Goal: Task Accomplishment & Management: Manage account settings

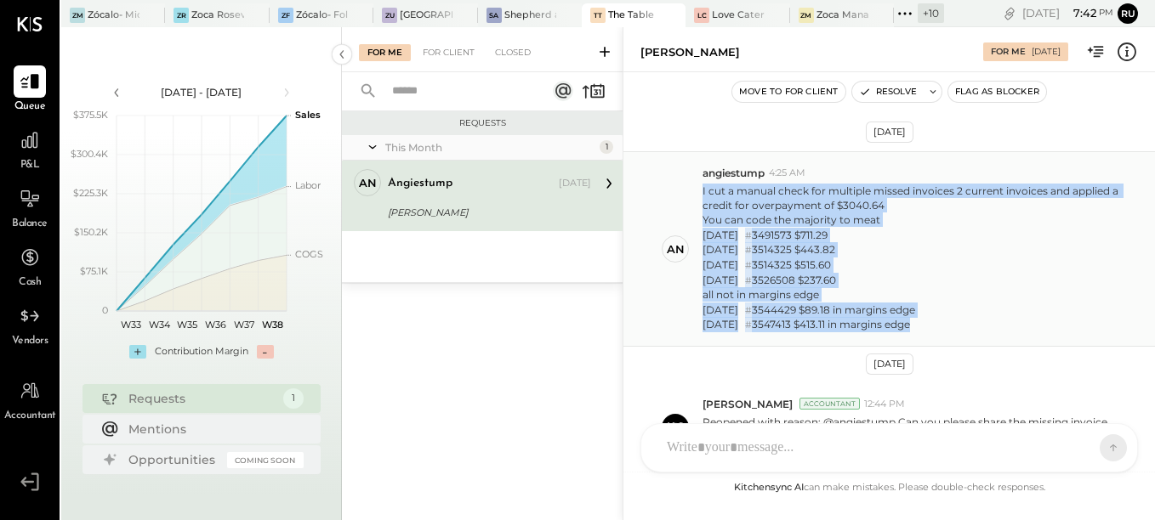
drag, startPoint x: 702, startPoint y: 190, endPoint x: 949, endPoint y: 327, distance: 283.2
click at [949, 327] on div "an angiestump 4:25 AM I cut a manual check for multiple missed invoices 2 curre…" at bounding box center [889, 249] width 532 height 196
copy p "I cut a manual check for multiple missed invoices 2 current invoices and applie…"
click at [941, 231] on div "05/28/2025 # 3491573 $711.29" at bounding box center [910, 235] width 417 height 15
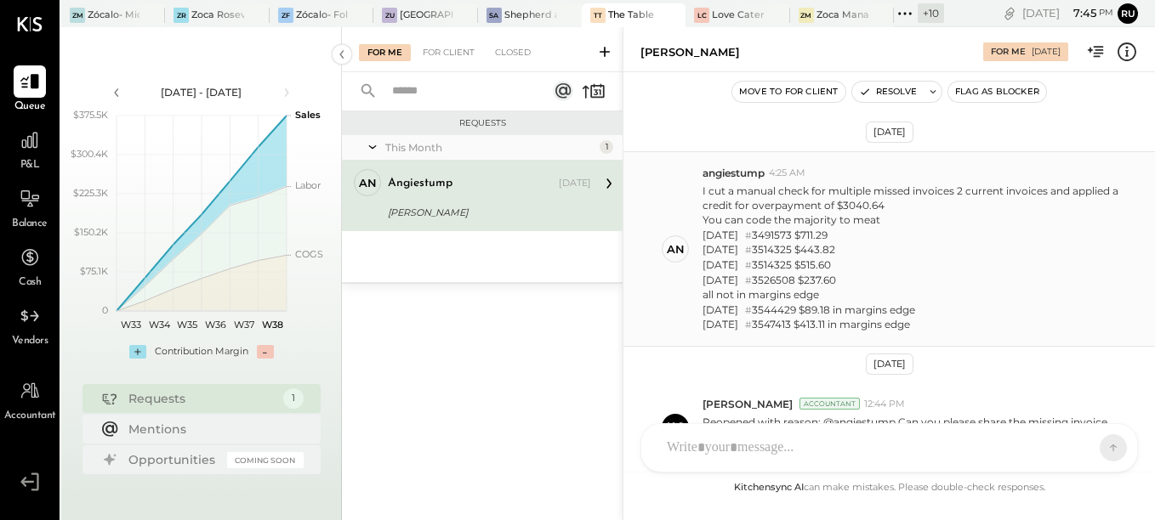
click at [928, 258] on div "06/23/2025 # 3514325 $515.60" at bounding box center [910, 265] width 417 height 15
click at [920, 254] on div "05/30/2025 # 3514325 $443.82" at bounding box center [910, 249] width 417 height 15
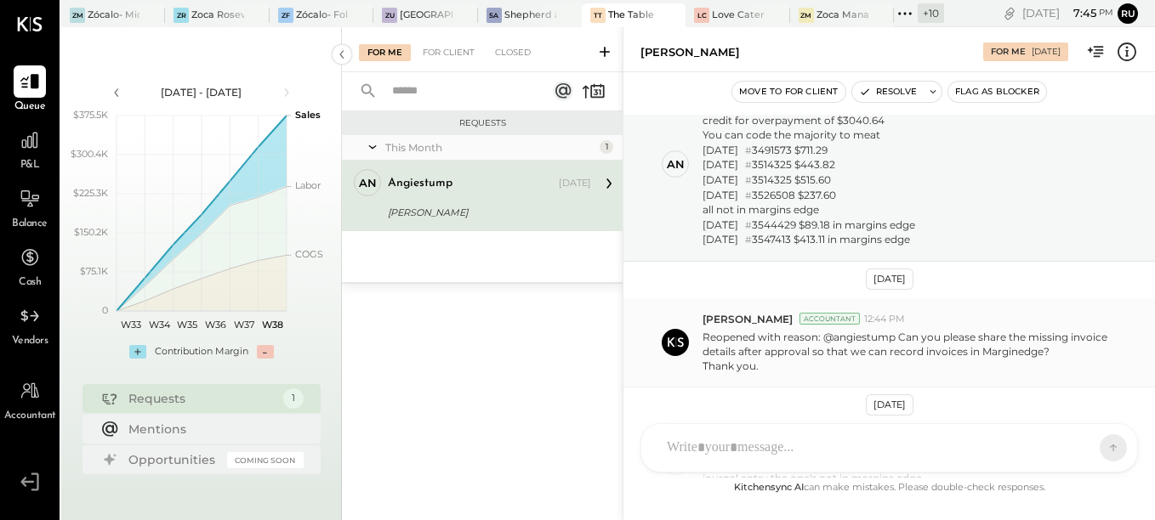
scroll to position [234, 0]
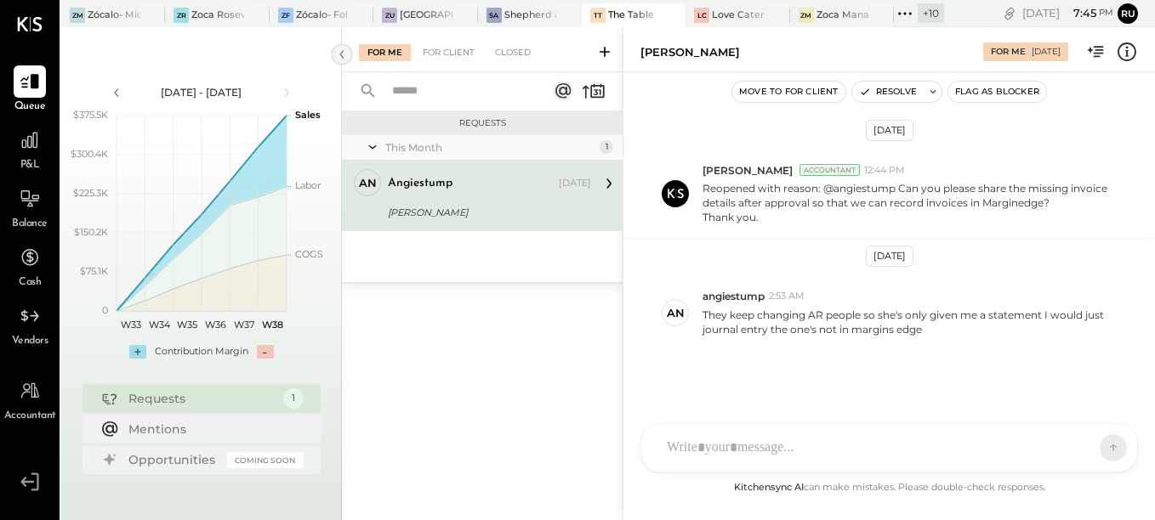
click at [342, 56] on icon at bounding box center [341, 54] width 4 height 9
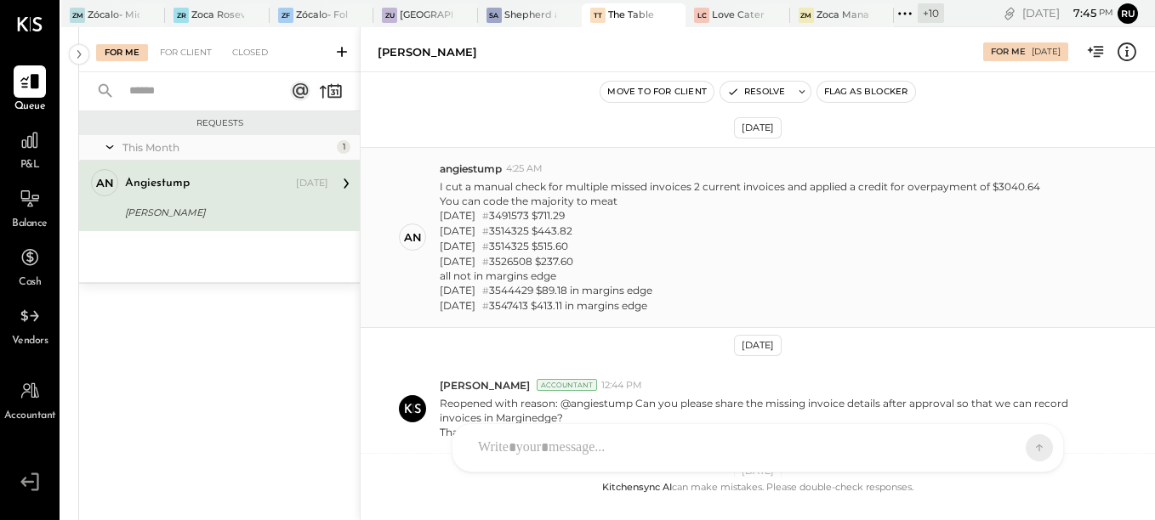
scroll to position [0, 0]
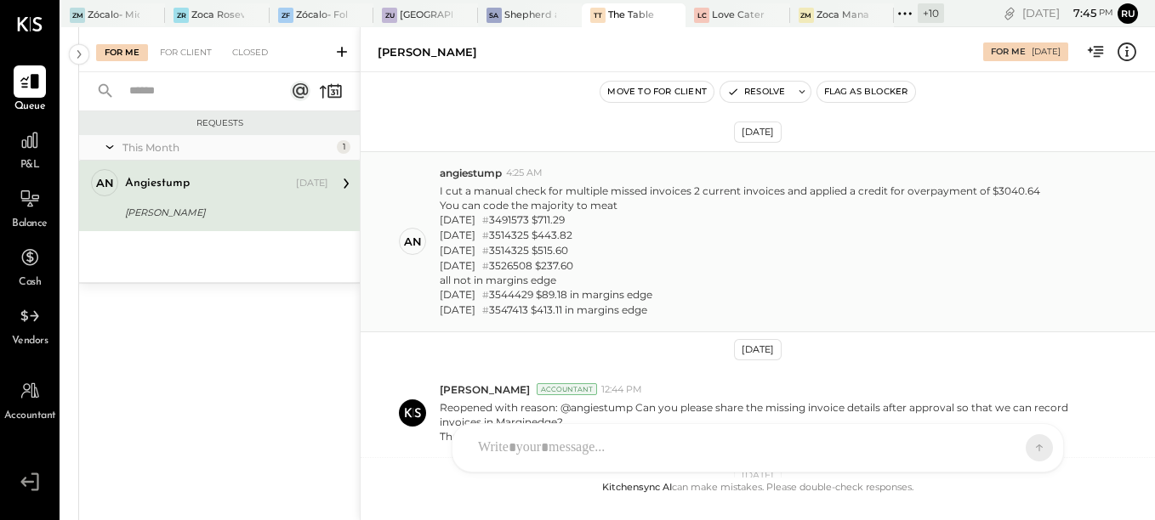
click at [571, 249] on div "06/23/2025 # 3514325 $515.60" at bounding box center [740, 250] width 600 height 15
click at [648, 8] on div at bounding box center [656, 14] width 60 height 23
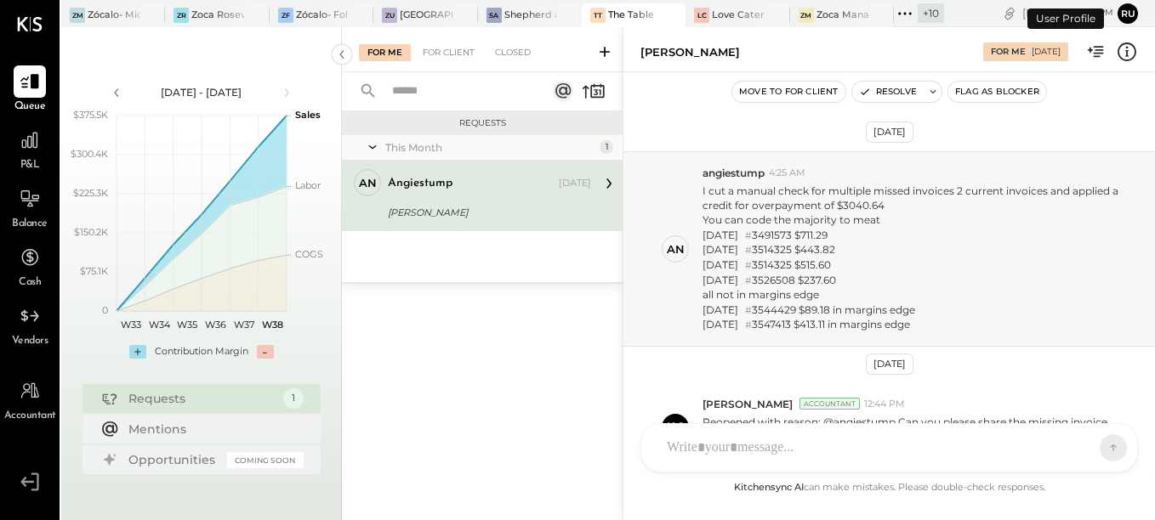
scroll to position [234, 0]
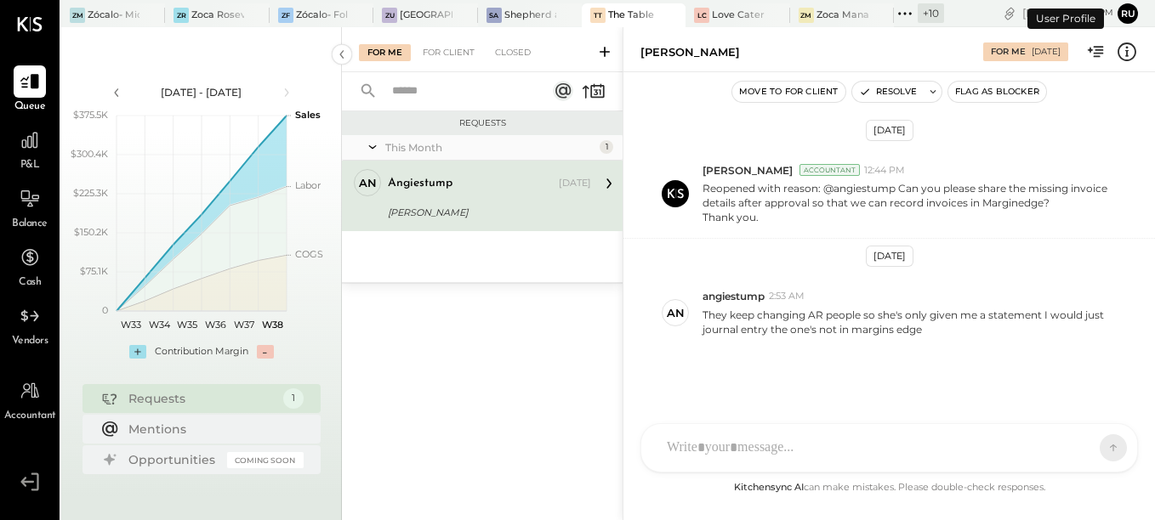
click at [476, 189] on div "angiestump" at bounding box center [472, 183] width 168 height 17
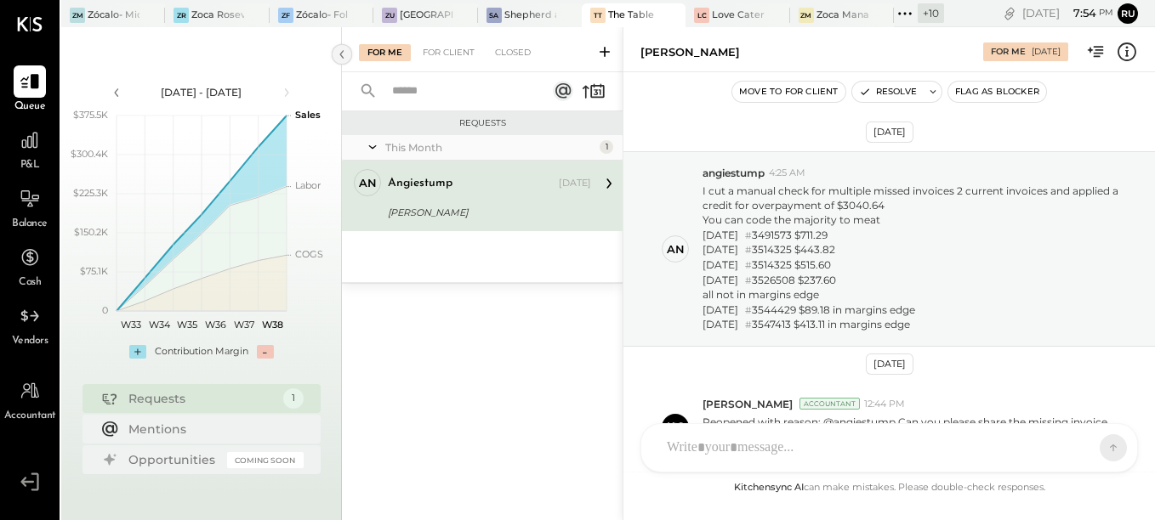
click at [341, 57] on icon at bounding box center [342, 54] width 19 height 31
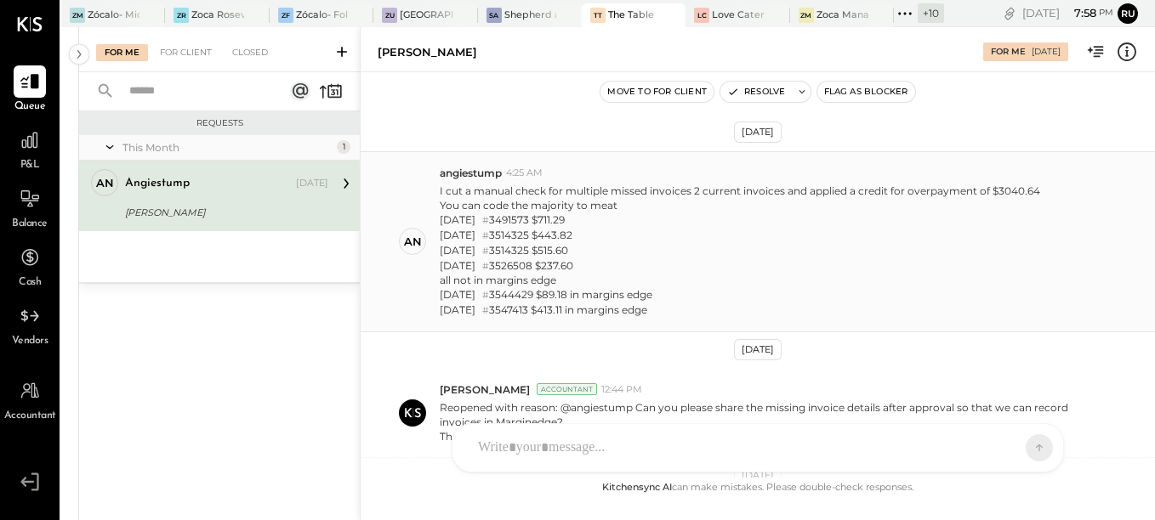
click at [571, 276] on div "all not in margins edge" at bounding box center [740, 280] width 600 height 14
drag, startPoint x: 549, startPoint y: 287, endPoint x: 549, endPoint y: 276, distance: 11.1
click at [549, 282] on p "I cut a manual check for multiple missed invoices 2 current invoices and applie…" at bounding box center [740, 251] width 600 height 134
click at [550, 275] on div "all not in margins edge" at bounding box center [740, 280] width 600 height 14
drag, startPoint x: 558, startPoint y: 262, endPoint x: 564, endPoint y: 235, distance: 27.9
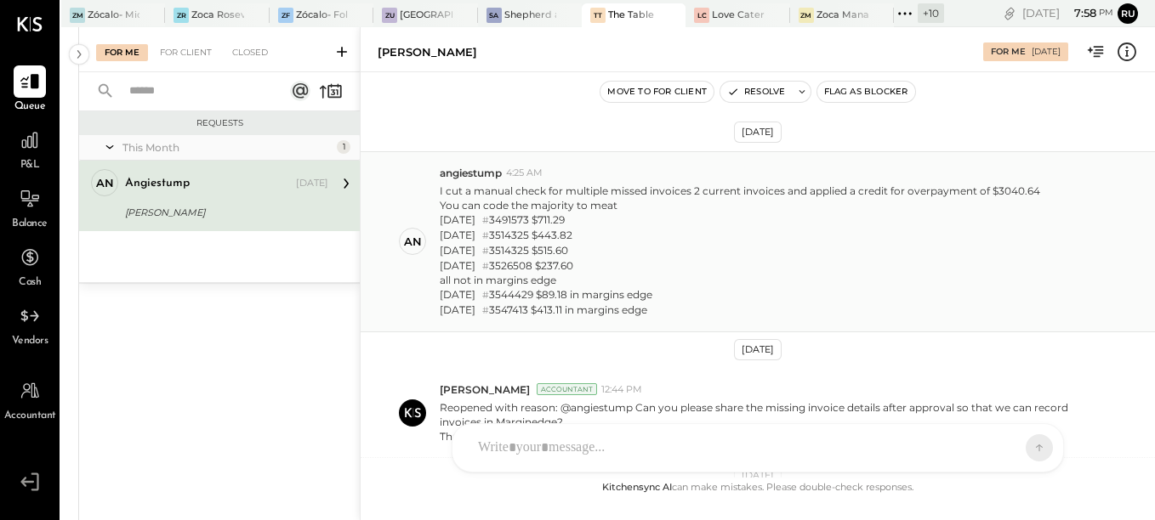
click at [558, 259] on div "07/11/2025 # 3526508 $237.60" at bounding box center [740, 266] width 600 height 15
click at [564, 235] on div "05/30/2025 # 3514325 $443.82" at bounding box center [740, 235] width 600 height 15
click at [566, 218] on div "05/28/2025 # 3491573 $711.29" at bounding box center [740, 220] width 600 height 15
drag, startPoint x: 566, startPoint y: 252, endPoint x: 578, endPoint y: 262, distance: 15.7
click at [567, 254] on div "06/23/2025 # 3514325 $515.60" at bounding box center [740, 250] width 600 height 15
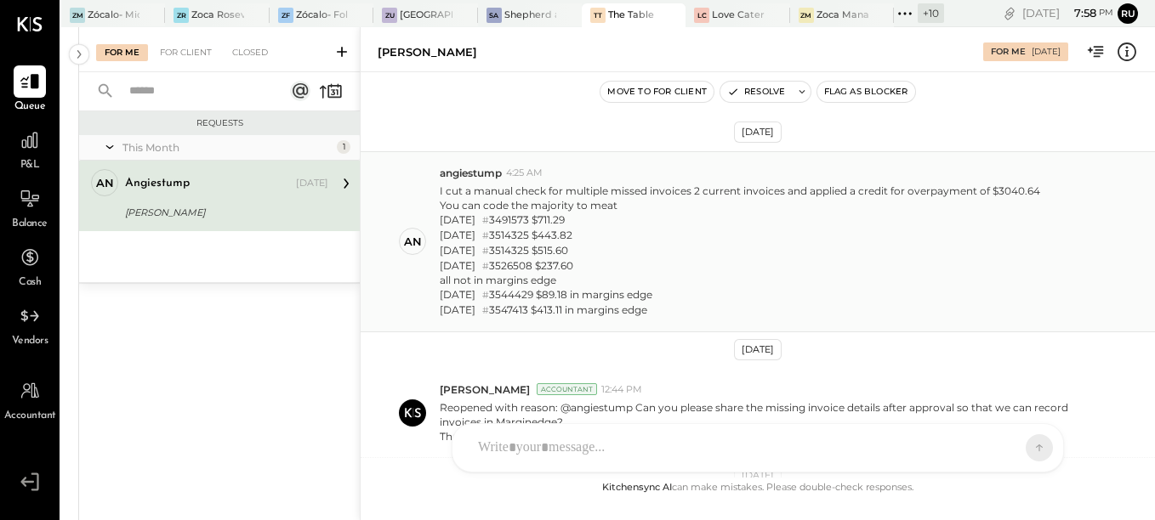
click at [578, 262] on div "07/11/2025 # 3526508 $237.60" at bounding box center [740, 266] width 600 height 15
click at [558, 290] on div "08/01/2025 # 3544429 $89.18 in margins edge" at bounding box center [740, 294] width 600 height 15
click at [564, 275] on div "all not in margins edge" at bounding box center [740, 280] width 600 height 14
click at [597, 259] on div "07/11/2025 # 3526508 $237.60" at bounding box center [740, 266] width 600 height 15
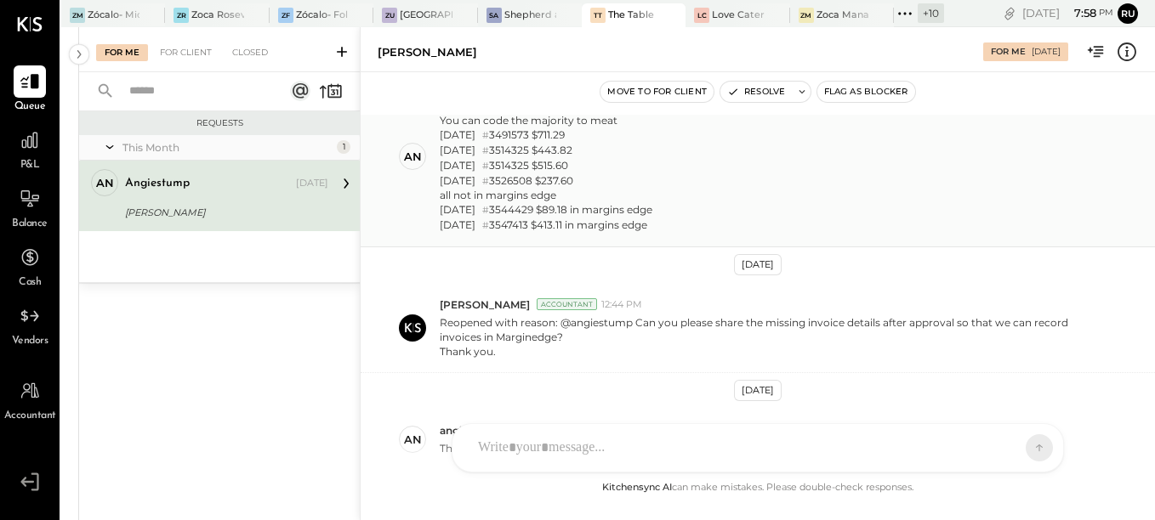
drag, startPoint x: 563, startPoint y: 219, endPoint x: 565, endPoint y: 205, distance: 14.6
click at [564, 214] on p "I cut a manual check for multiple missed invoices 2 current invoices and applie…" at bounding box center [740, 166] width 600 height 134
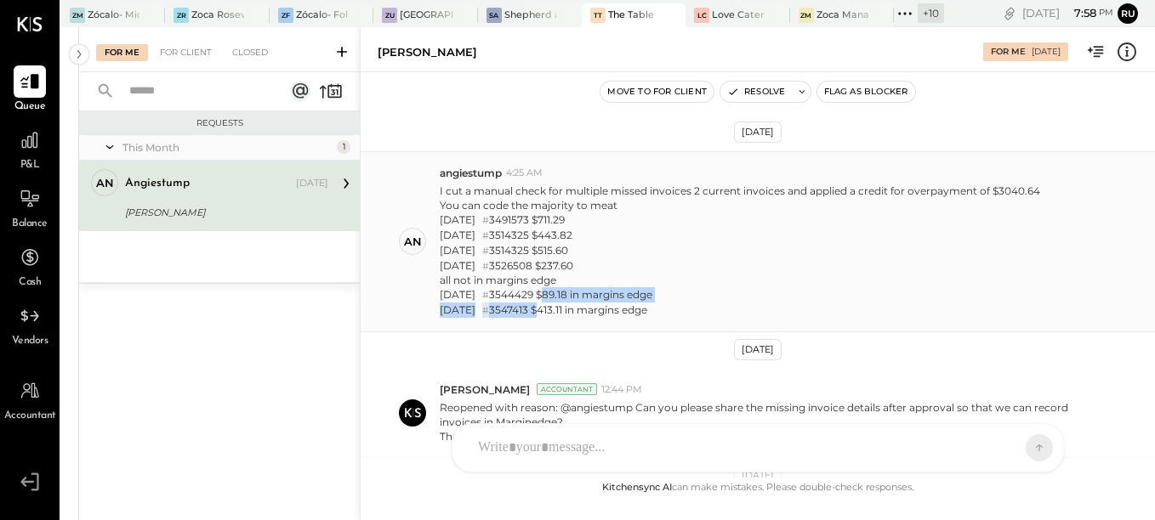
drag, startPoint x: 562, startPoint y: 216, endPoint x: 582, endPoint y: 304, distance: 90.6
click at [582, 304] on p "I cut a manual check for multiple missed invoices 2 current invoices and applie…" at bounding box center [740, 251] width 600 height 134
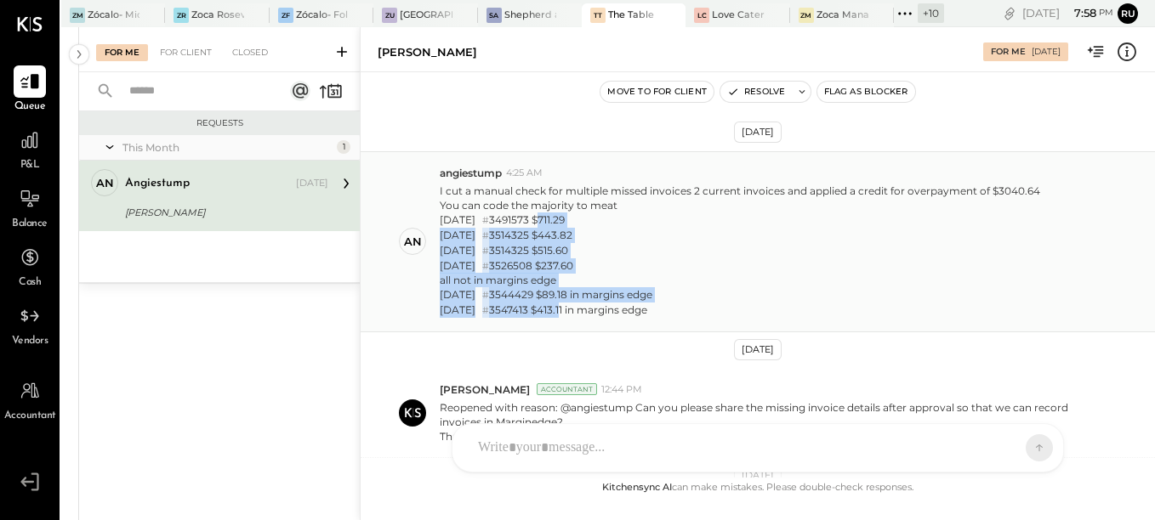
click at [616, 270] on div "07/11/2025 # 3526508 $237.60" at bounding box center [740, 266] width 600 height 15
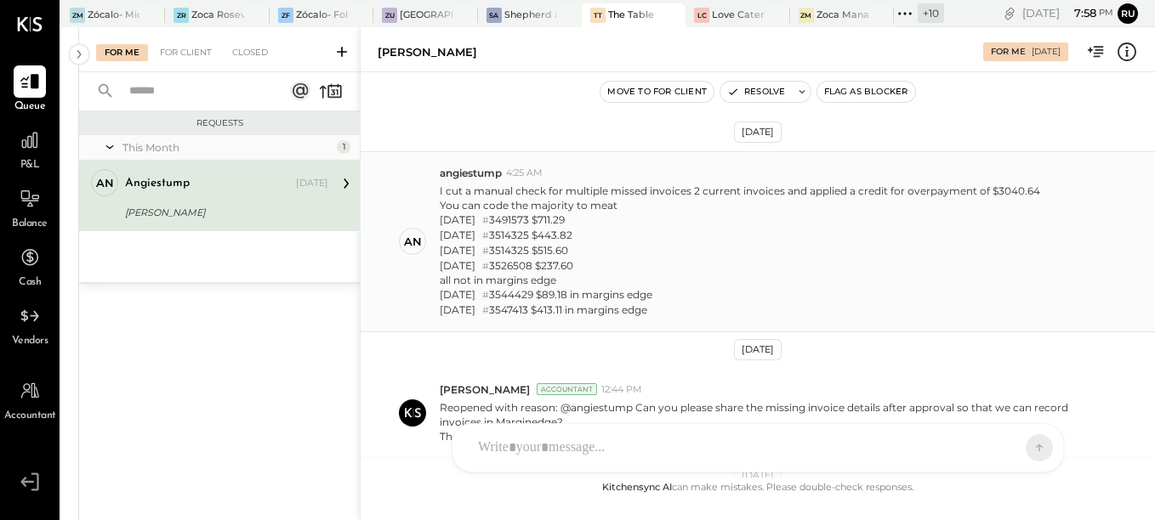
drag, startPoint x: 610, startPoint y: 268, endPoint x: 659, endPoint y: 245, distance: 54.4
click at [612, 267] on div "07/11/2025 # 3526508 $237.60" at bounding box center [740, 266] width 600 height 15
click at [659, 245] on div "06/23/2025 # 3514325 $515.60" at bounding box center [740, 250] width 600 height 15
click at [657, 243] on div "06/23/2025 # 3514325 $515.60" at bounding box center [740, 250] width 600 height 15
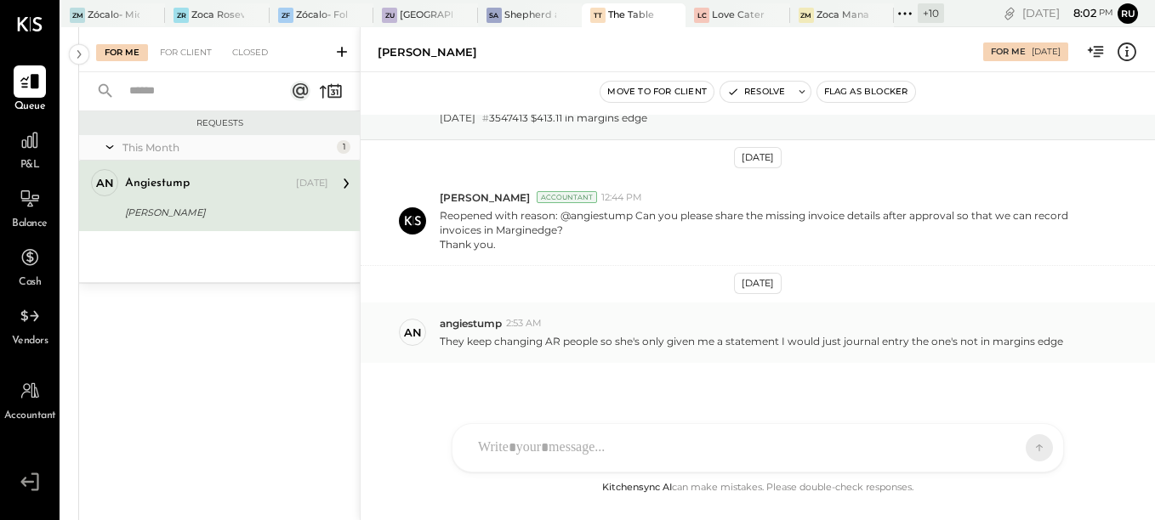
scroll to position [205, 0]
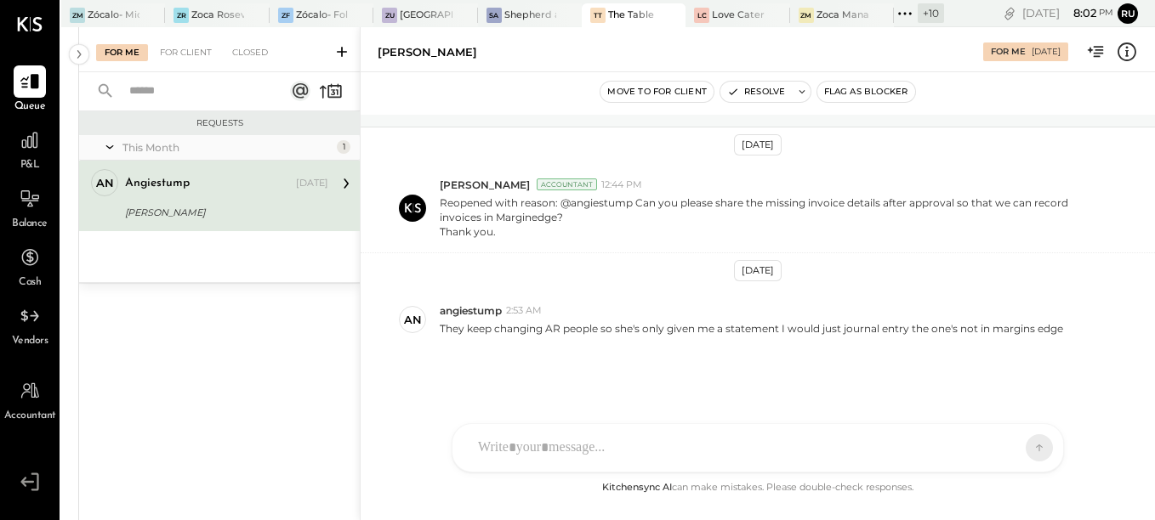
click at [585, 447] on div at bounding box center [742, 447] width 546 height 37
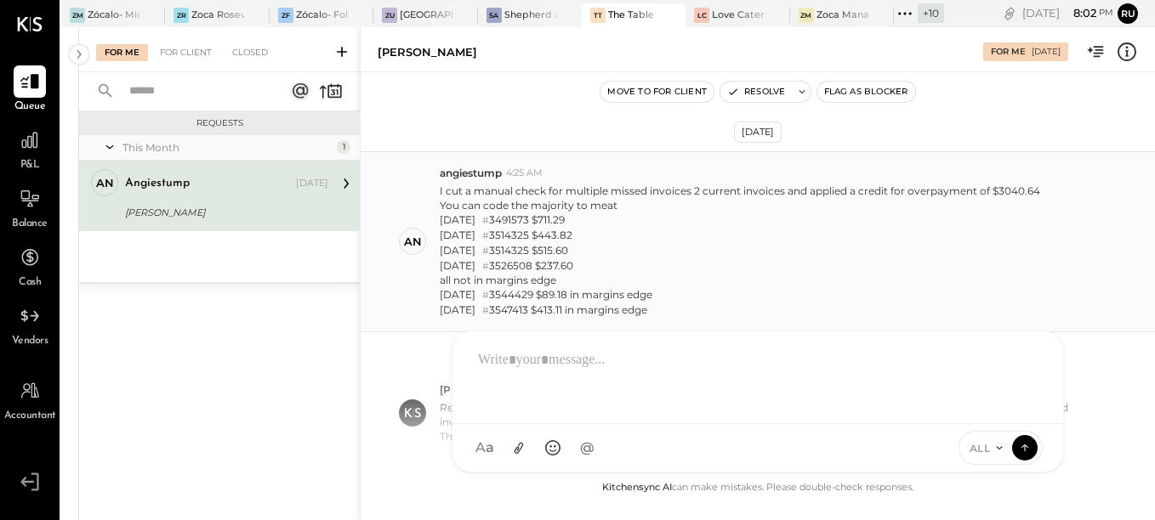
click at [670, 239] on div "05/30/2025 # 3514325 $443.82" at bounding box center [740, 235] width 600 height 15
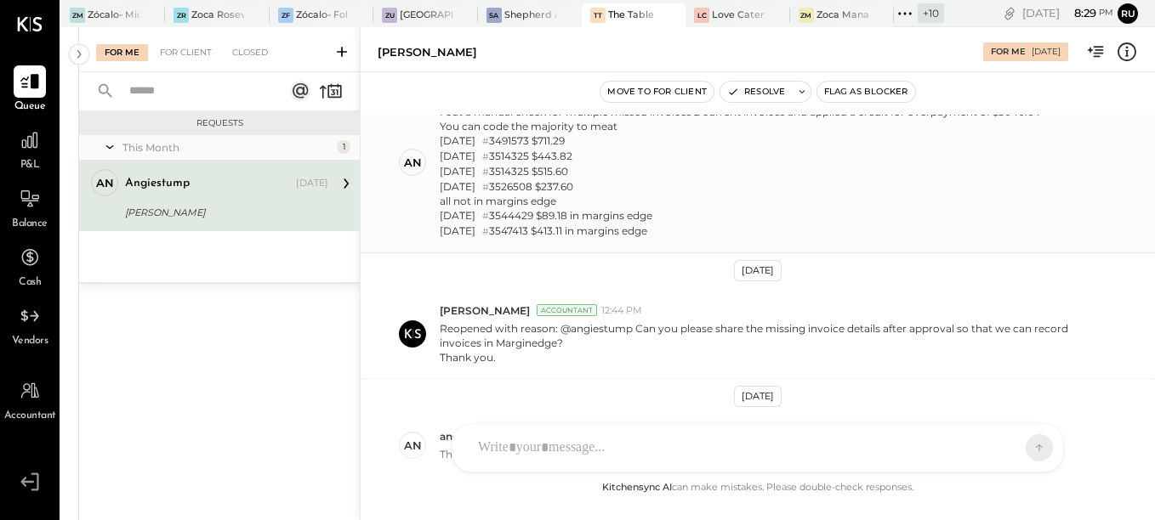
scroll to position [205, 0]
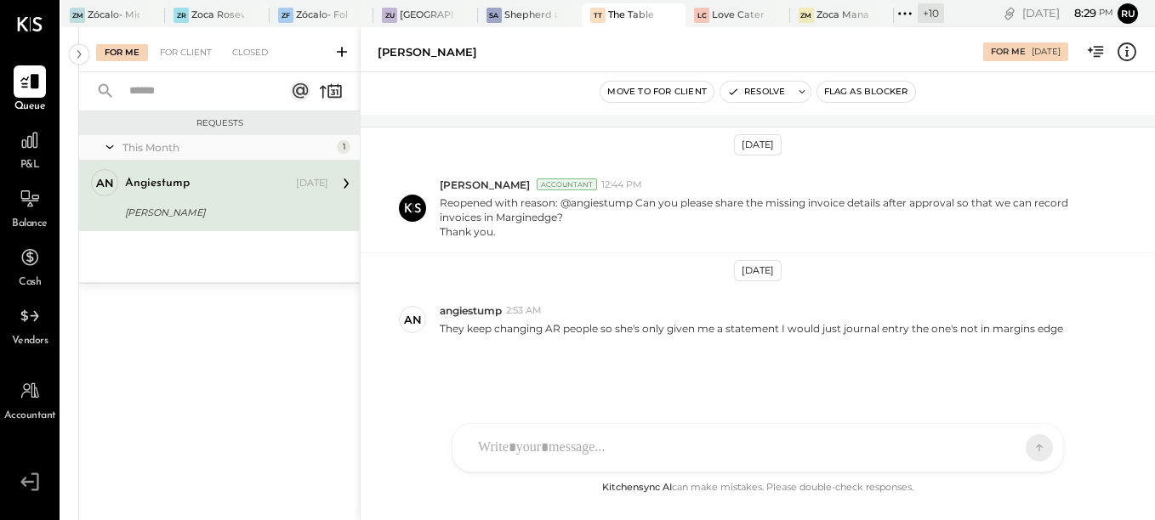
click at [682, 448] on div at bounding box center [742, 447] width 546 height 37
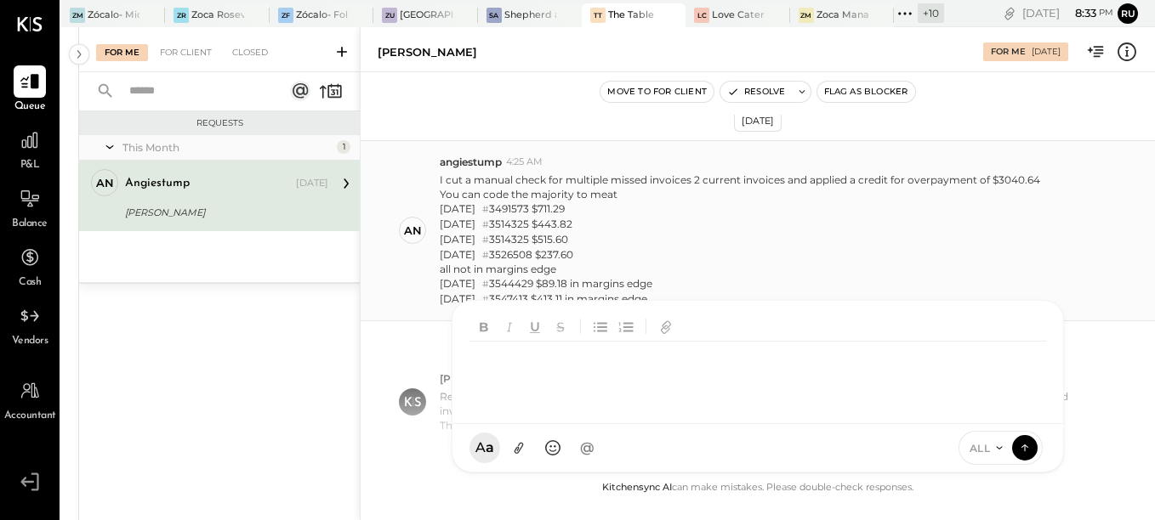
scroll to position [0, 0]
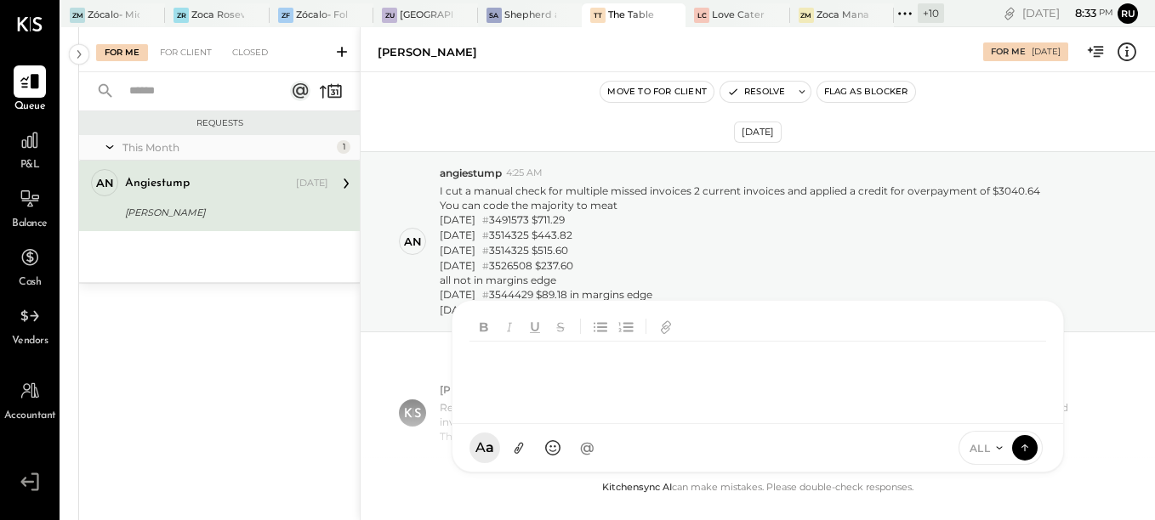
click at [546, 380] on div at bounding box center [757, 376] width 577 height 68
click at [582, 252] on div "06/23/2025 # 3514325 $515.60" at bounding box center [740, 250] width 600 height 15
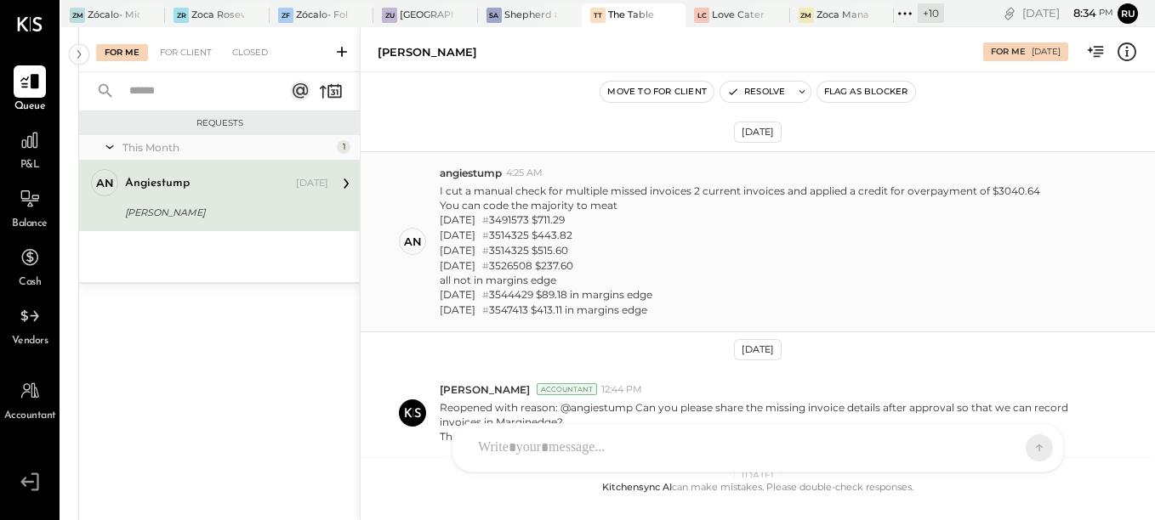
click at [604, 238] on div "05/30/2025 # 3514325 $443.82" at bounding box center [740, 235] width 600 height 15
click at [593, 272] on p "I cut a manual check for multiple missed invoices 2 current invoices and applie…" at bounding box center [740, 251] width 600 height 134
click at [594, 237] on div "05/30/2025 # 3514325 $443.82" at bounding box center [740, 235] width 600 height 15
click at [597, 230] on div "05/30/2025 # 3514325 $443.82" at bounding box center [740, 235] width 600 height 15
click at [600, 213] on div "You can code the majority to meat" at bounding box center [740, 205] width 600 height 14
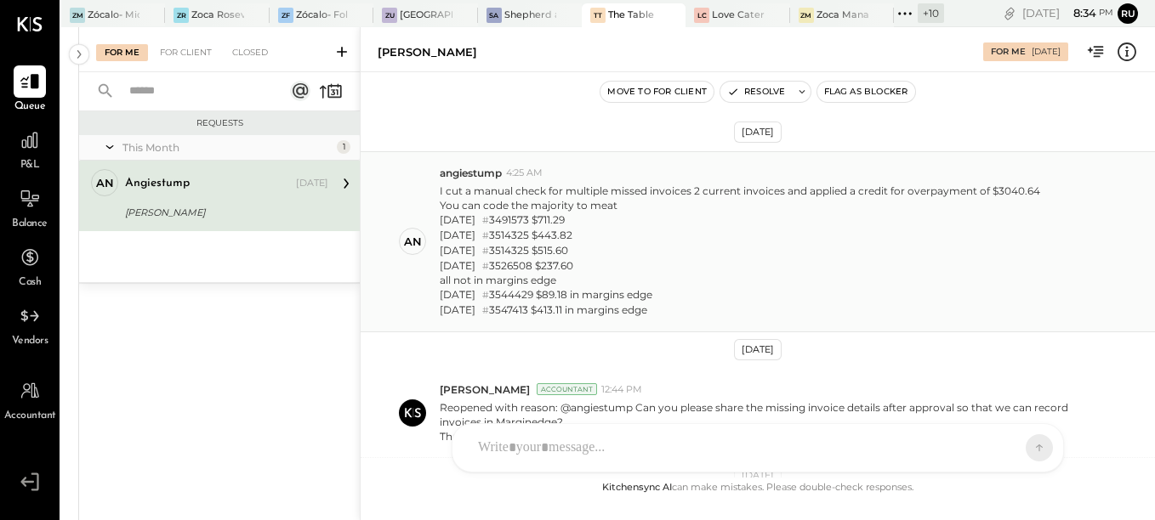
click at [577, 239] on div "05/30/2025 # 3514325 $443.82" at bounding box center [740, 235] width 600 height 15
click at [579, 222] on div "05/28/2025 # 3491573 $711.29" at bounding box center [740, 220] width 600 height 15
click at [583, 236] on div "05/30/2025 # 3514325 $443.82" at bounding box center [740, 235] width 600 height 15
click at [582, 264] on div "07/11/2025 # 3526508 $237.60" at bounding box center [740, 266] width 600 height 15
click at [590, 234] on div "05/30/2025 # 3514325 $443.82" at bounding box center [740, 235] width 600 height 15
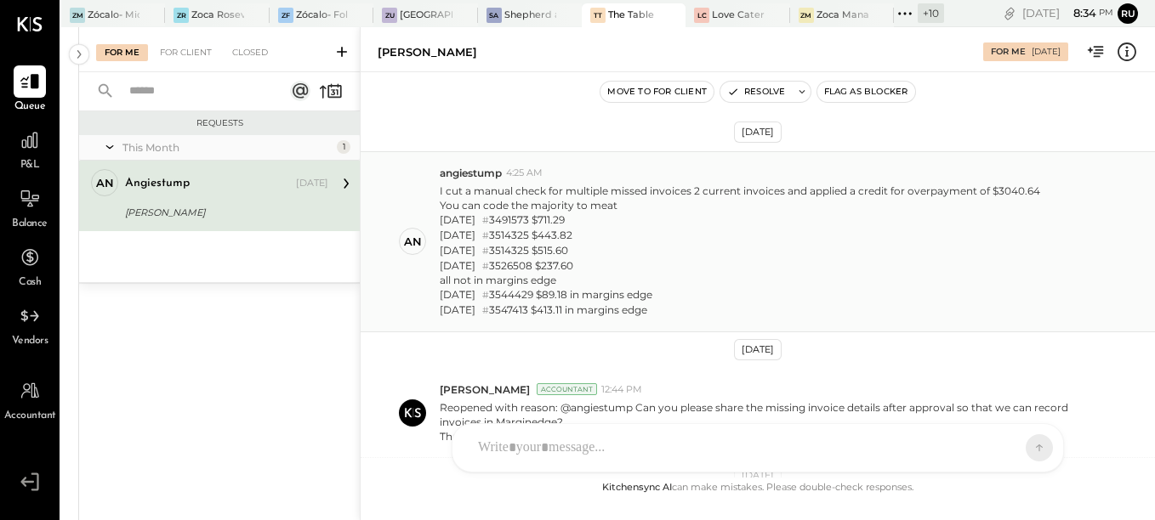
click at [589, 224] on div "05/28/2025 # 3491573 $711.29" at bounding box center [740, 220] width 600 height 15
click at [602, 251] on div "06/23/2025 # 3514325 $515.60" at bounding box center [740, 250] width 600 height 15
click at [608, 249] on div "06/23/2025 # 3514325 $515.60" at bounding box center [740, 250] width 600 height 15
click at [616, 236] on div "05/30/2025 # 3514325 $443.82" at bounding box center [740, 235] width 600 height 15
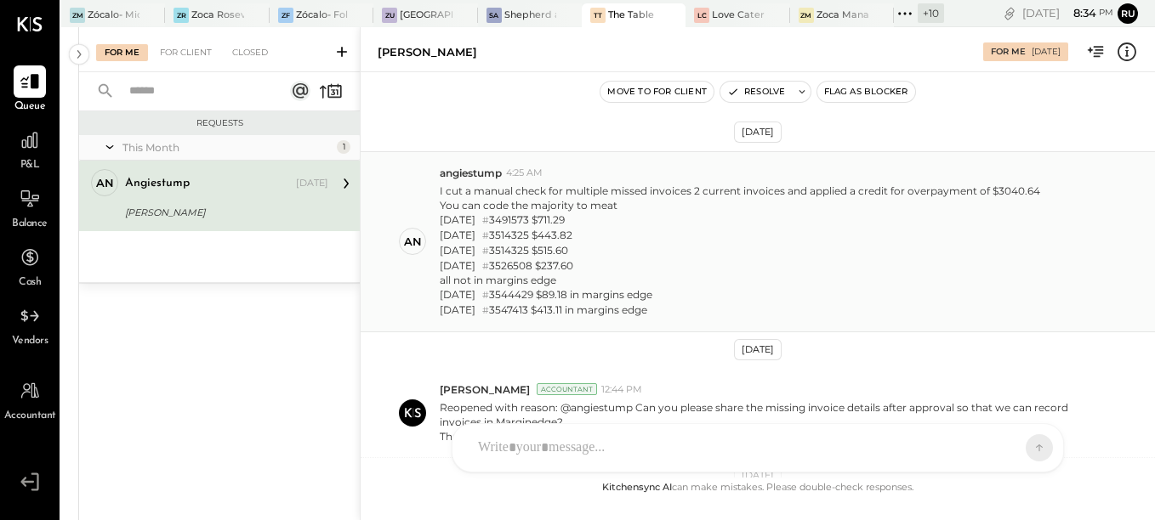
click at [616, 236] on div "05/30/2025 # 3514325 $443.82" at bounding box center [740, 235] width 600 height 15
drag, startPoint x: 620, startPoint y: 219, endPoint x: 621, endPoint y: 262, distance: 43.4
click at [620, 235] on p "I cut a manual check for multiple missed invoices 2 current invoices and applie…" at bounding box center [740, 251] width 600 height 134
click at [621, 262] on div "07/11/2025 # 3526508 $237.60" at bounding box center [740, 266] width 600 height 15
click at [621, 252] on div "06/23/2025 # 3514325 $515.60" at bounding box center [740, 250] width 600 height 15
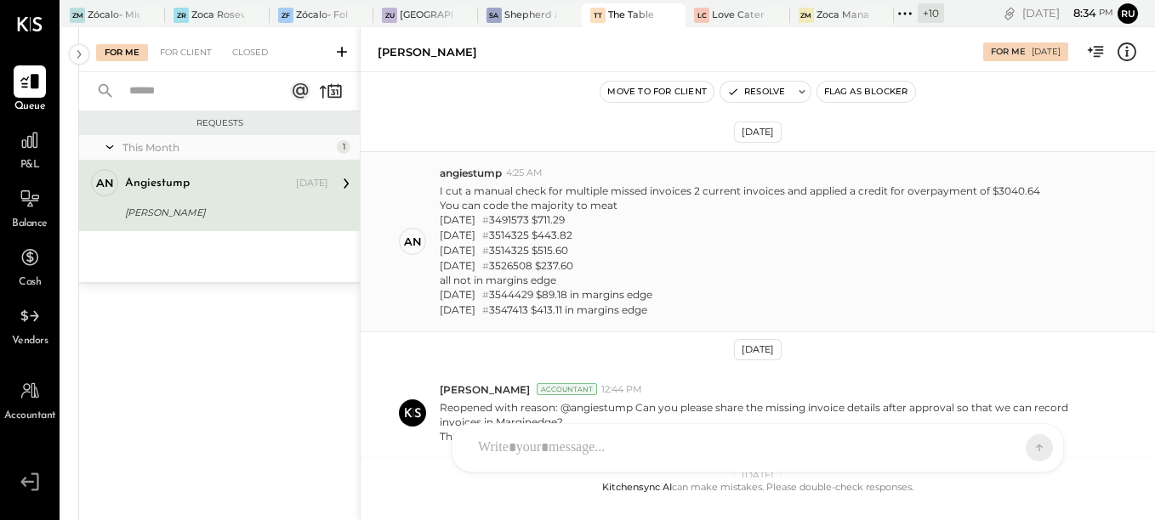
scroll to position [85, 0]
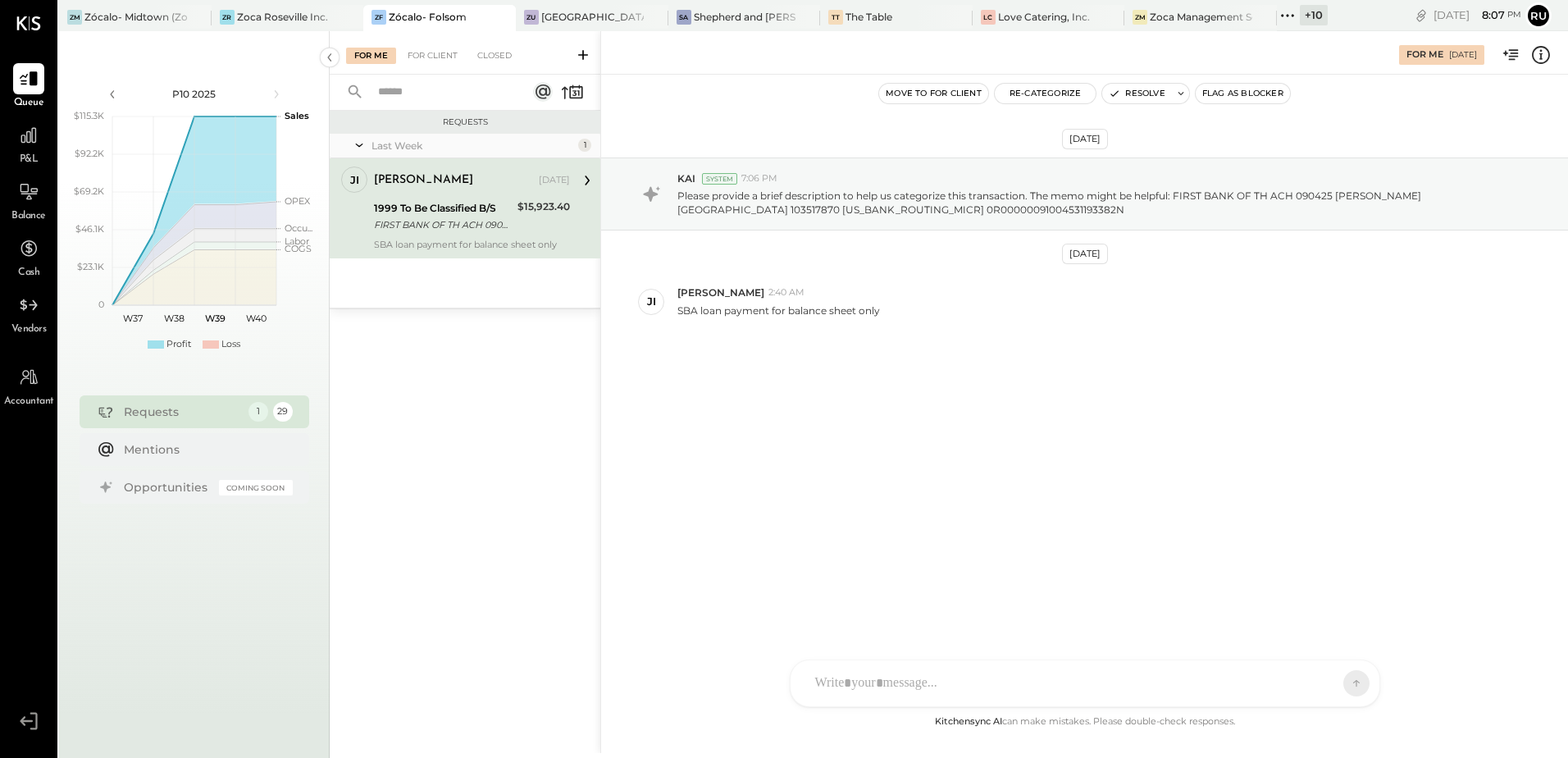
click at [419, 228] on div "FIRST BANK OF TH ACH 090425 JIMENEZ SQUARE 103517870 081505634 0R00000091004531…" at bounding box center [444, 225] width 139 height 16
click at [799, 314] on p "SBA loan payment for balance sheet only" at bounding box center [778, 311] width 203 height 14
click at [798, 310] on p "SBA loan payment for balance sheet only" at bounding box center [778, 311] width 203 height 14
click at [1024, 189] on p "Please provide a brief description to help us categorize this transaction. The …" at bounding box center [1094, 203] width 834 height 28
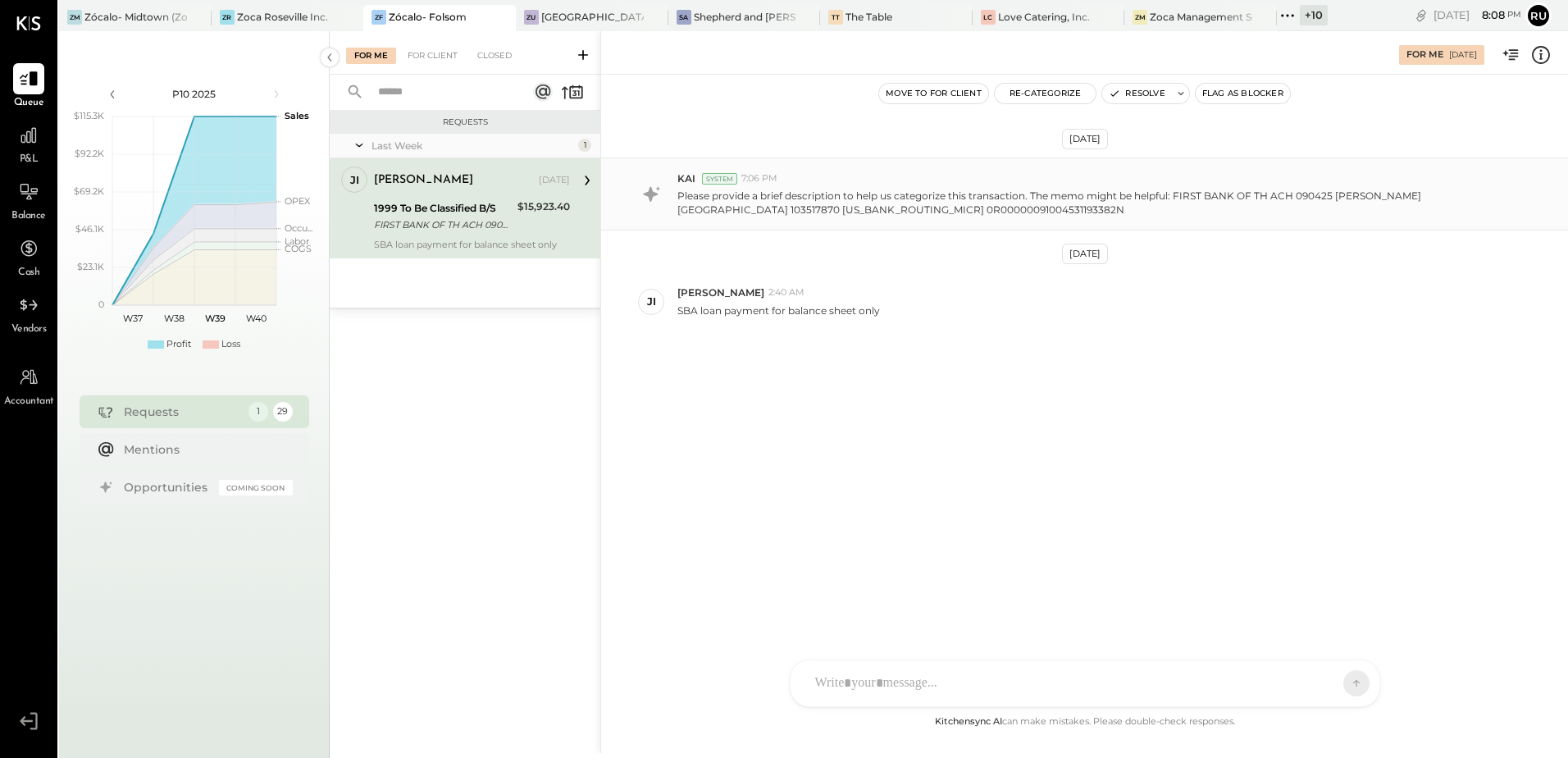
click at [1006, 201] on p "Please provide a brief description to help us categorize this transaction. The …" at bounding box center [1094, 203] width 834 height 28
click at [1033, 88] on button "Re-Categorize" at bounding box center [1045, 94] width 101 height 19
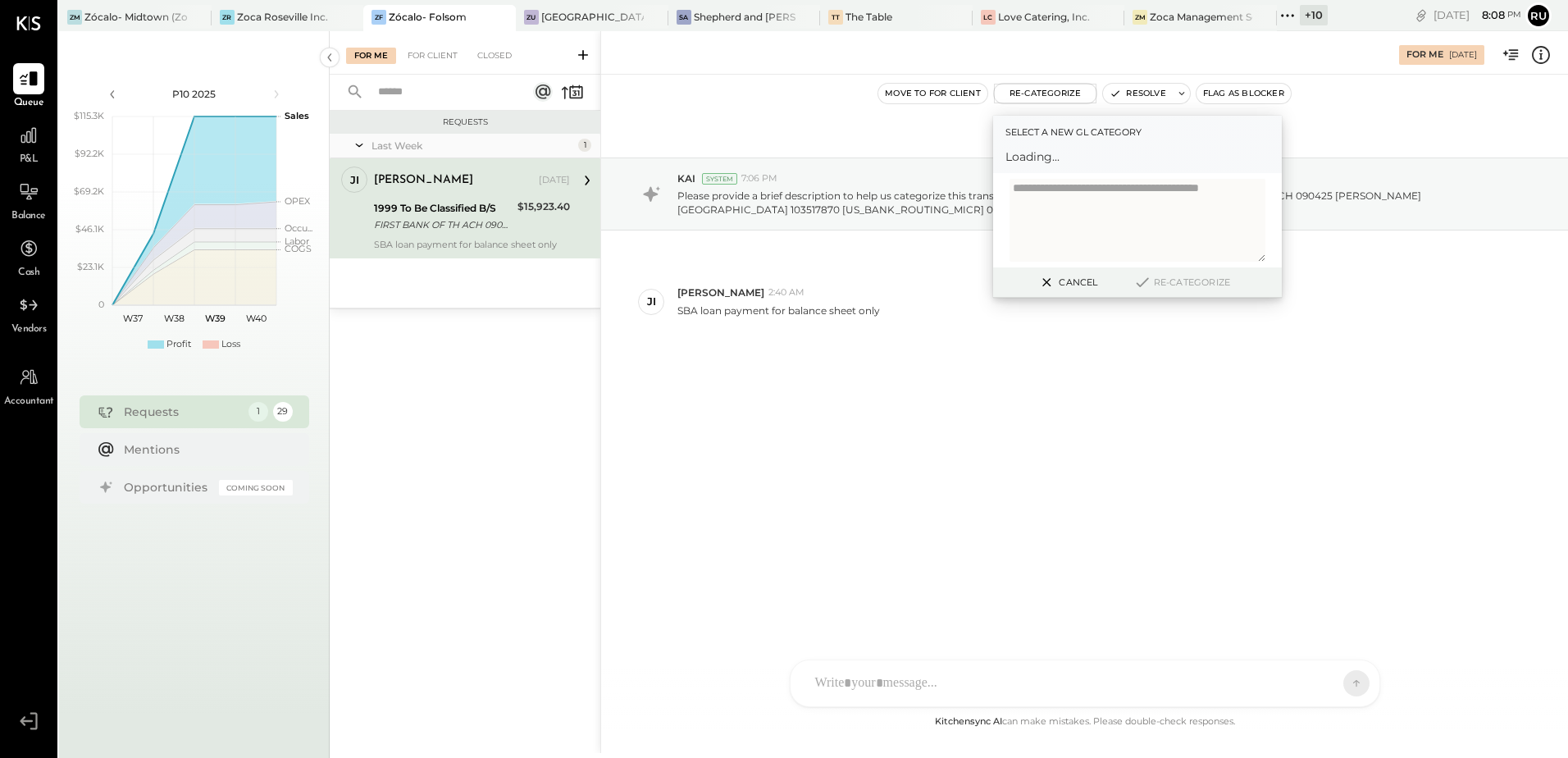
click at [1030, 193] on textarea at bounding box center [1137, 220] width 256 height 83
type textarea "********"
click at [1145, 149] on div "Select account..." at bounding box center [1138, 164] width 264 height 31
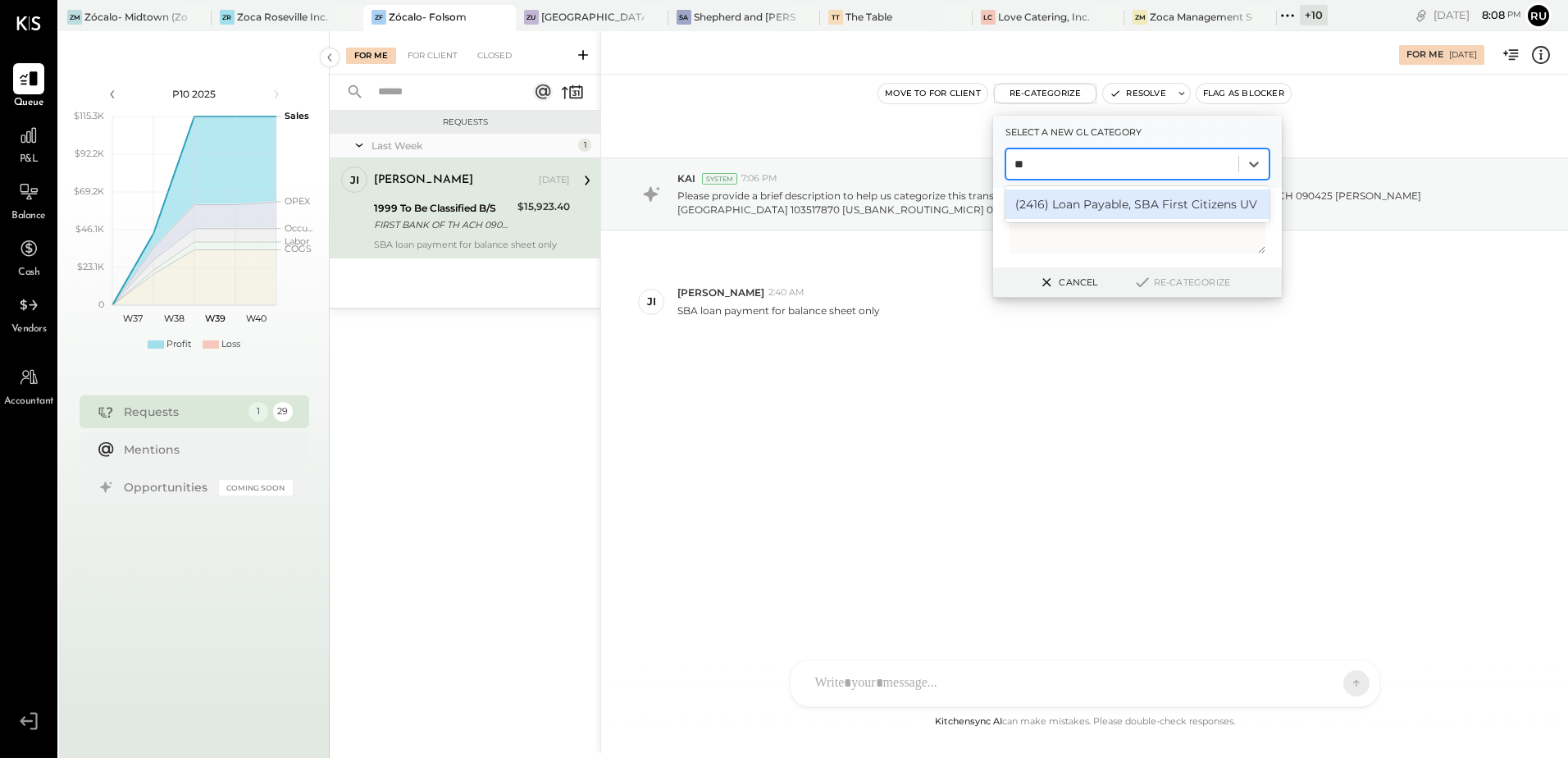
type input "***"
click at [1128, 201] on div "(2416) Loan Payable, SBA First Citizens UV" at bounding box center [1138, 203] width 264 height 30
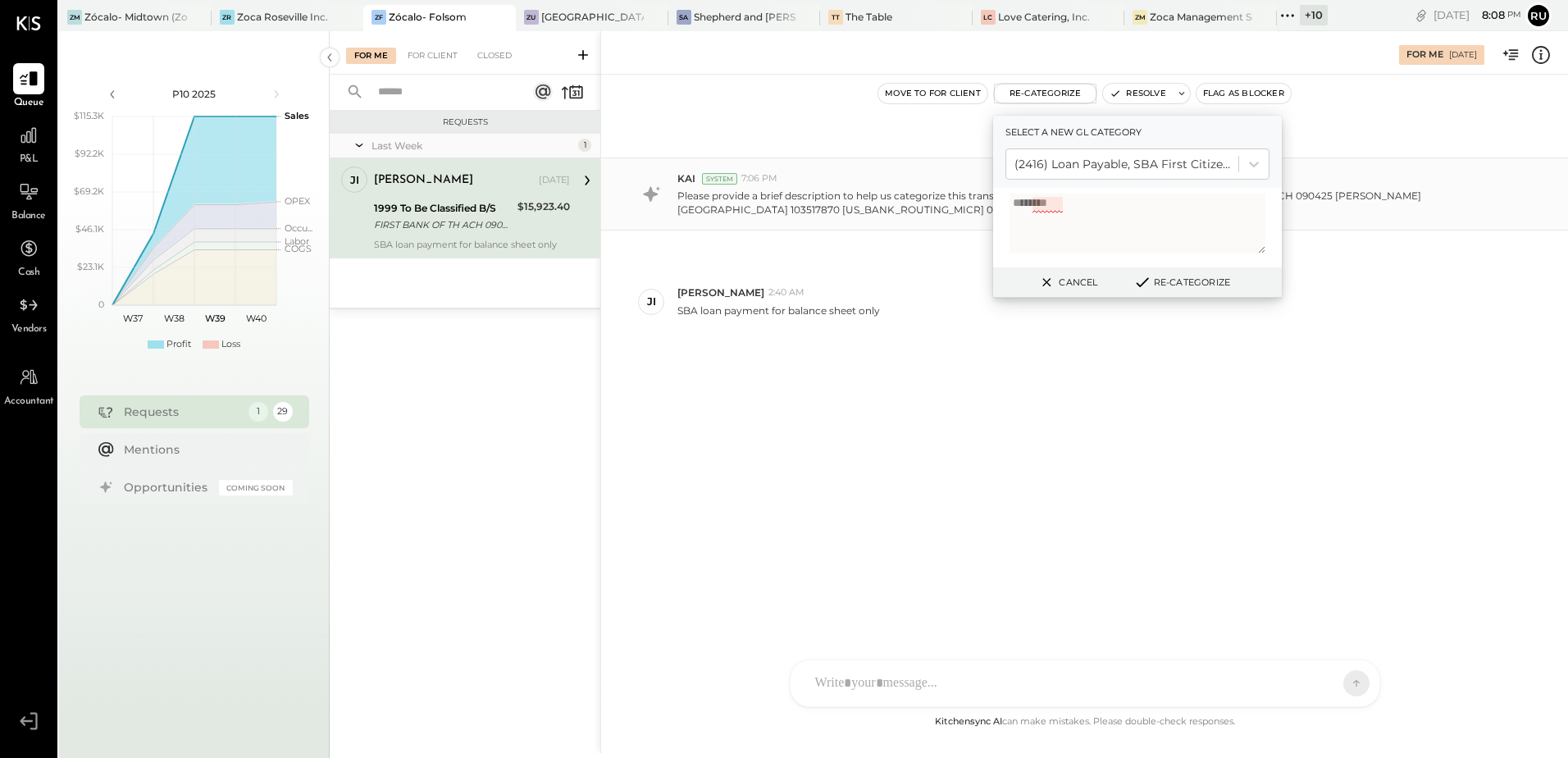
drag, startPoint x: 1077, startPoint y: 206, endPoint x: 980, endPoint y: 183, distance: 99.7
click at [980, 183] on div "For Me 09/18/2025 Move to for client Re-Categorize Select a new gl category (24…" at bounding box center [1085, 392] width 968 height 721
type textarea "*"
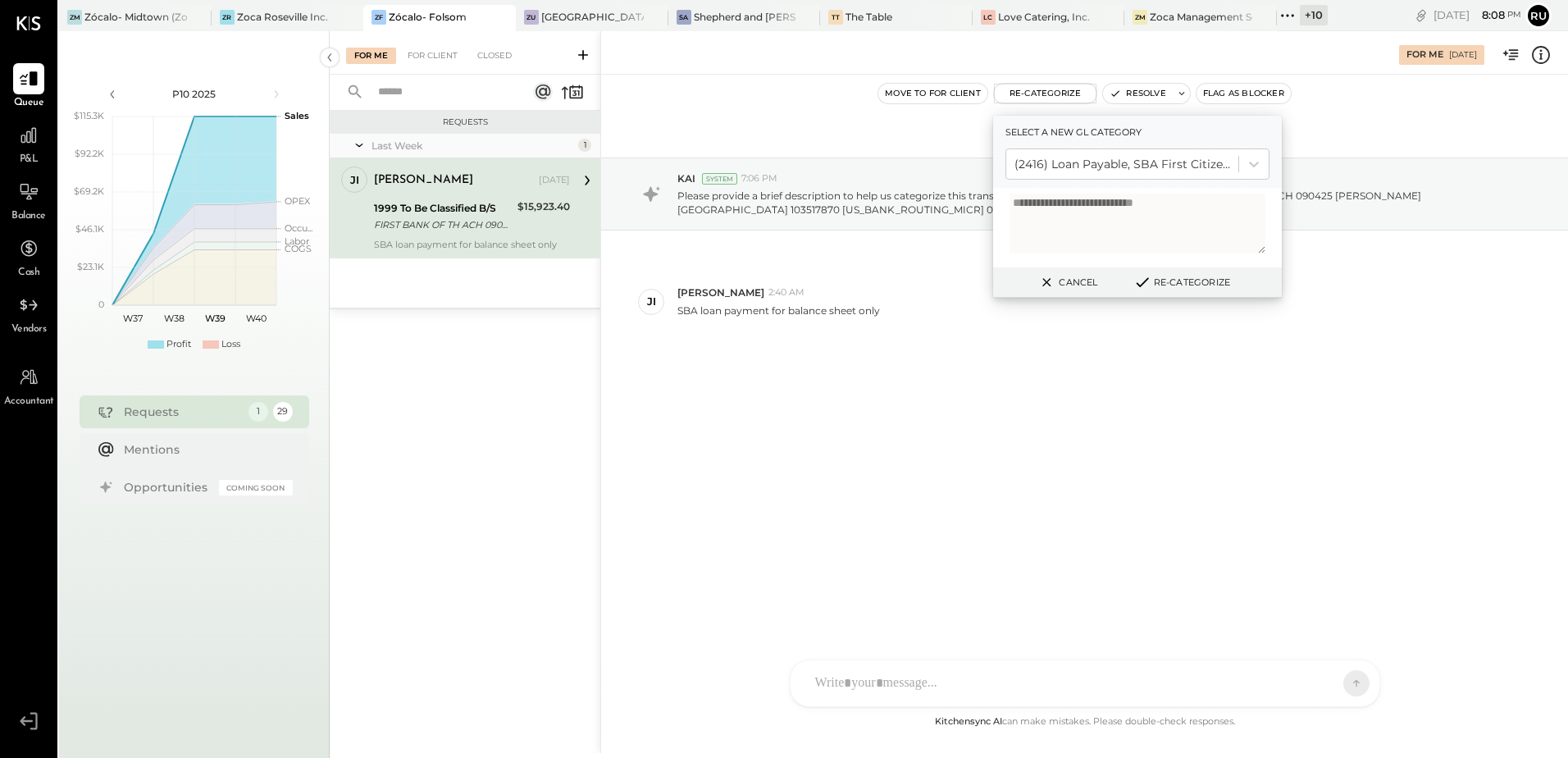
type textarea "**********"
click at [1163, 277] on button "Re-Categorize" at bounding box center [1181, 282] width 108 height 19
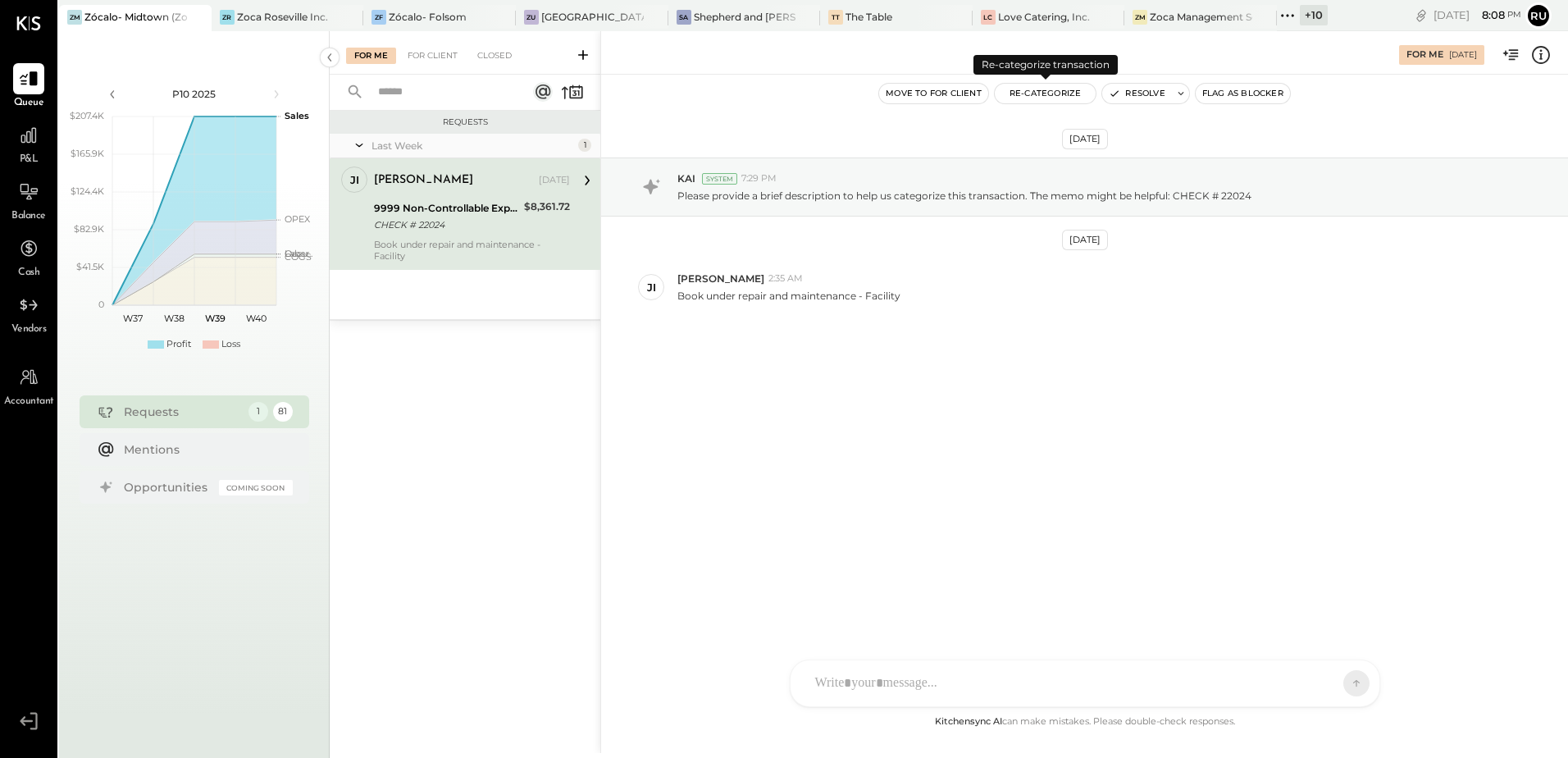
click at [1043, 101] on button "Re-Categorize" at bounding box center [1045, 94] width 101 height 19
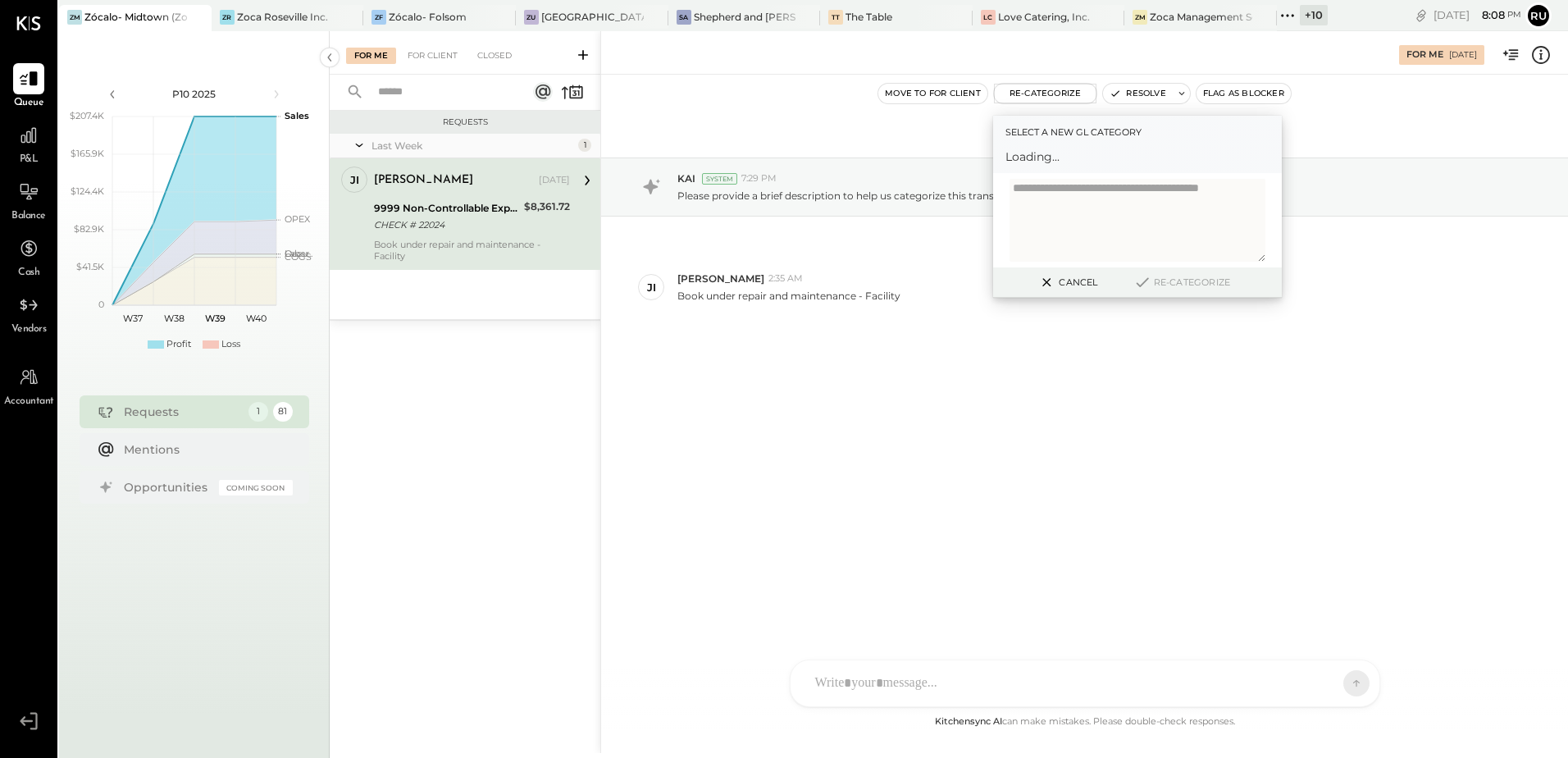
click at [1044, 195] on textarea at bounding box center [1137, 220] width 256 height 83
type textarea "*"
type textarea "**********"
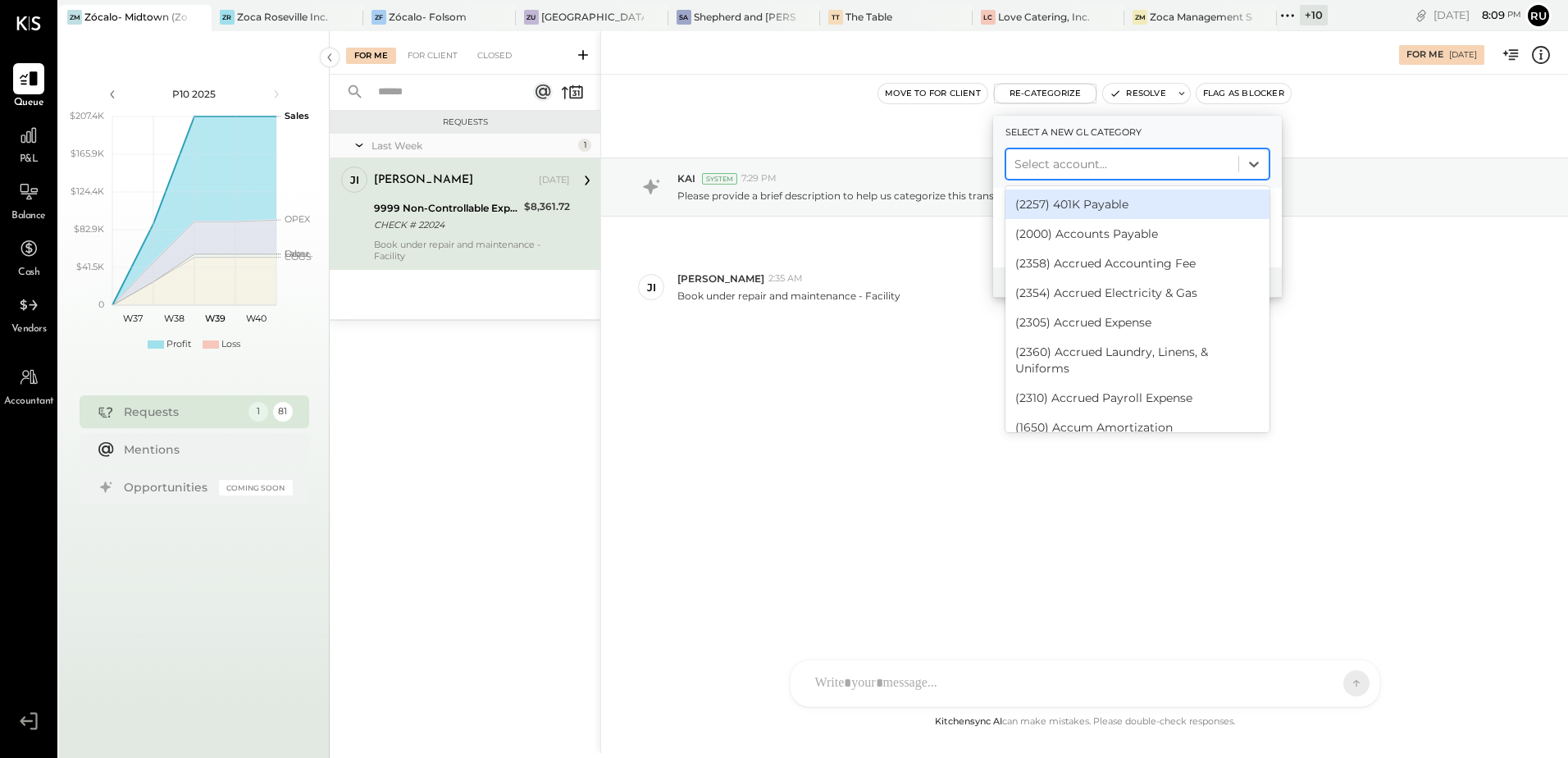
click at [1114, 171] on div at bounding box center [1122, 164] width 216 height 19
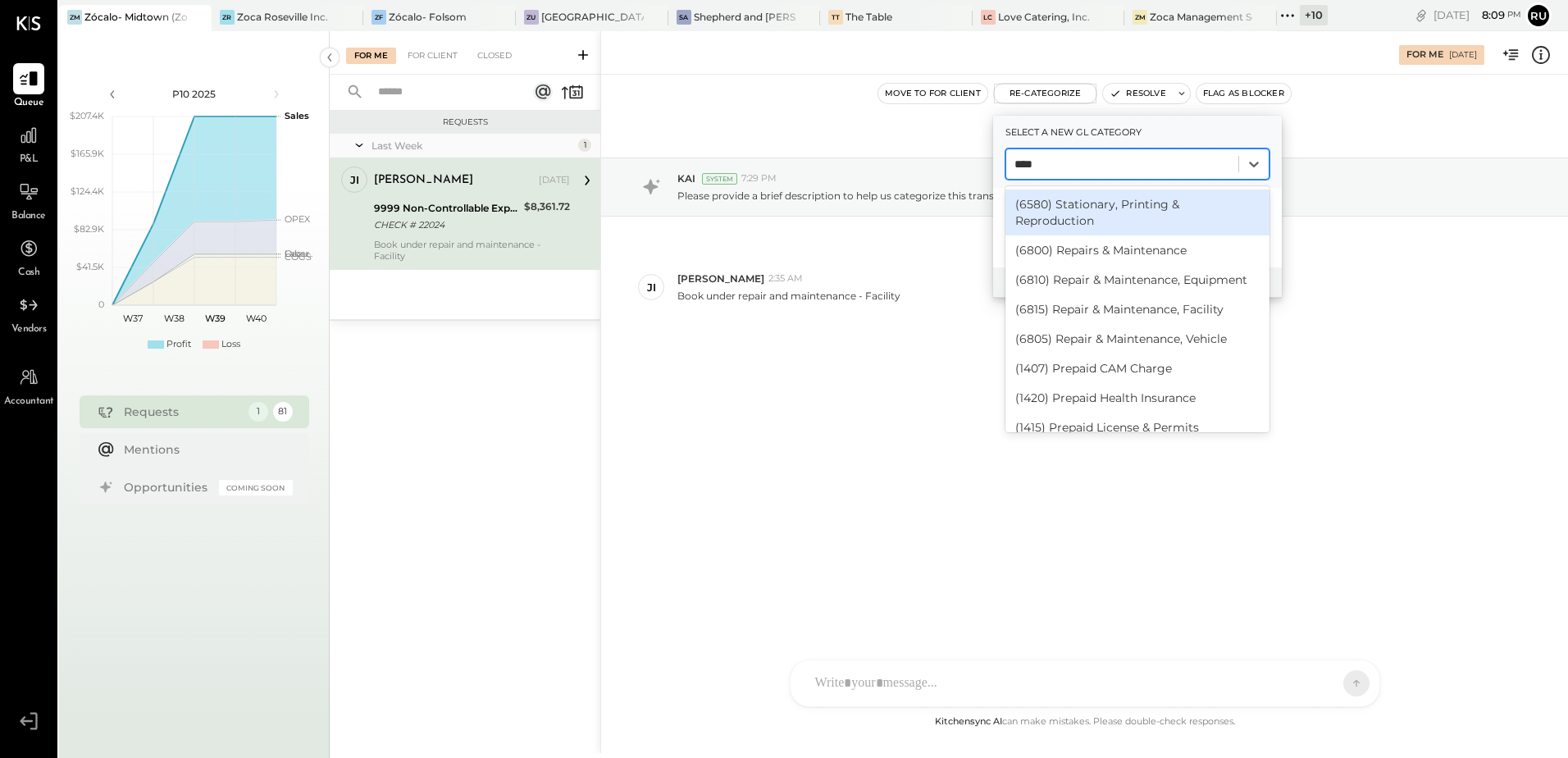
type input "*****"
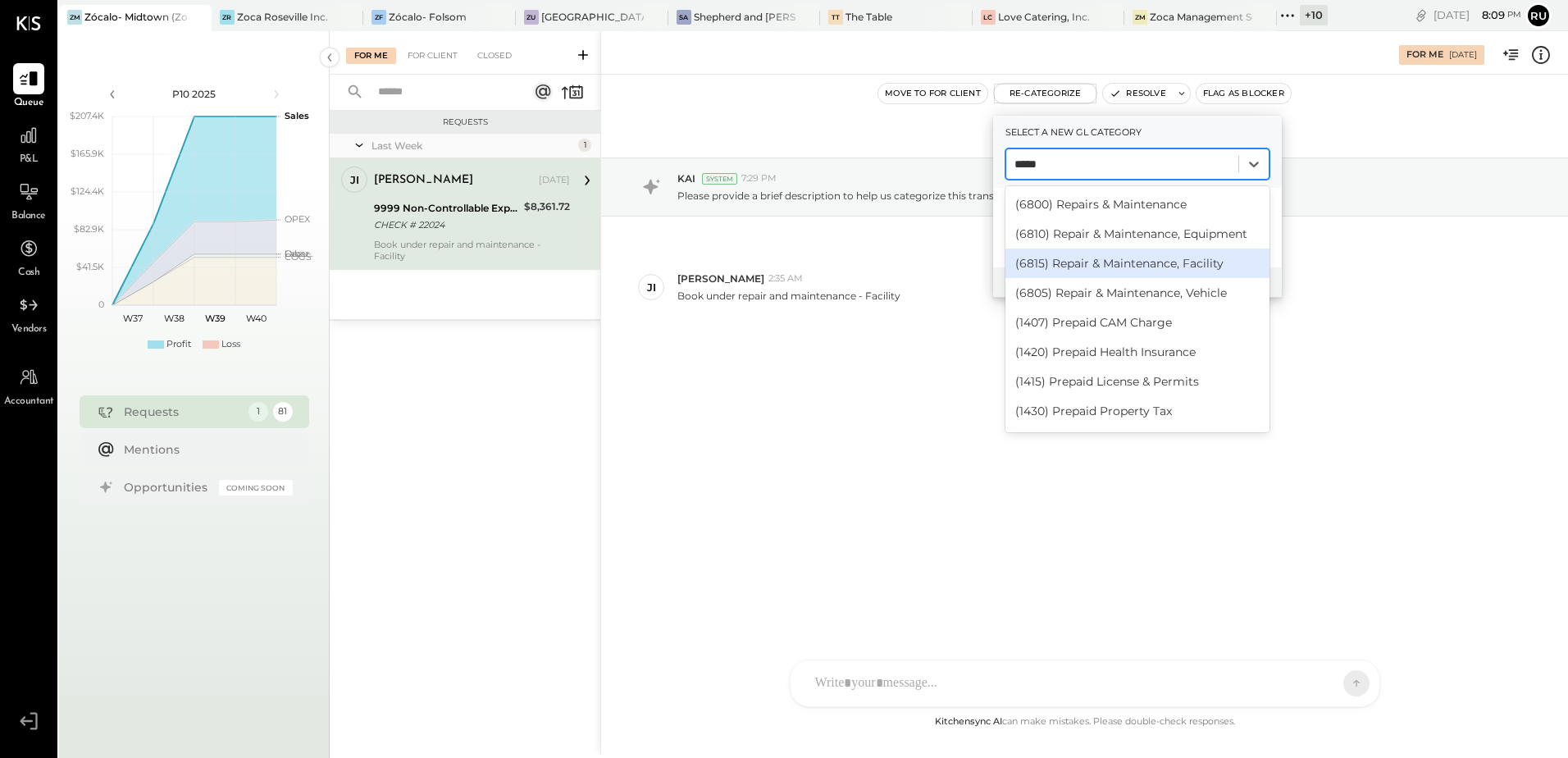
click at [1147, 267] on div "(6815) Repair & Maintenance, Facility" at bounding box center [1138, 263] width 264 height 30
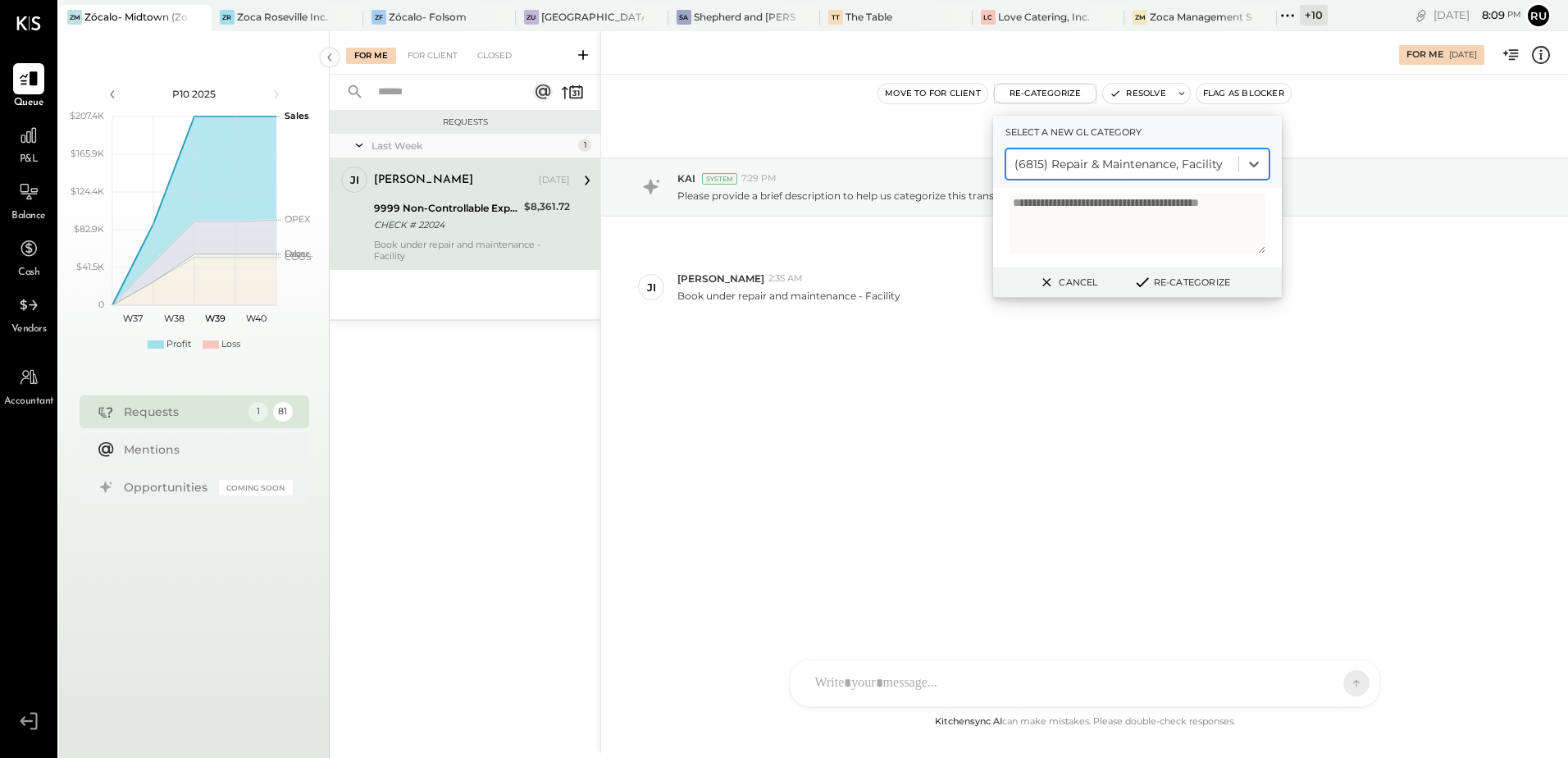
click at [1185, 283] on button "Re-Categorize" at bounding box center [1181, 282] width 108 height 19
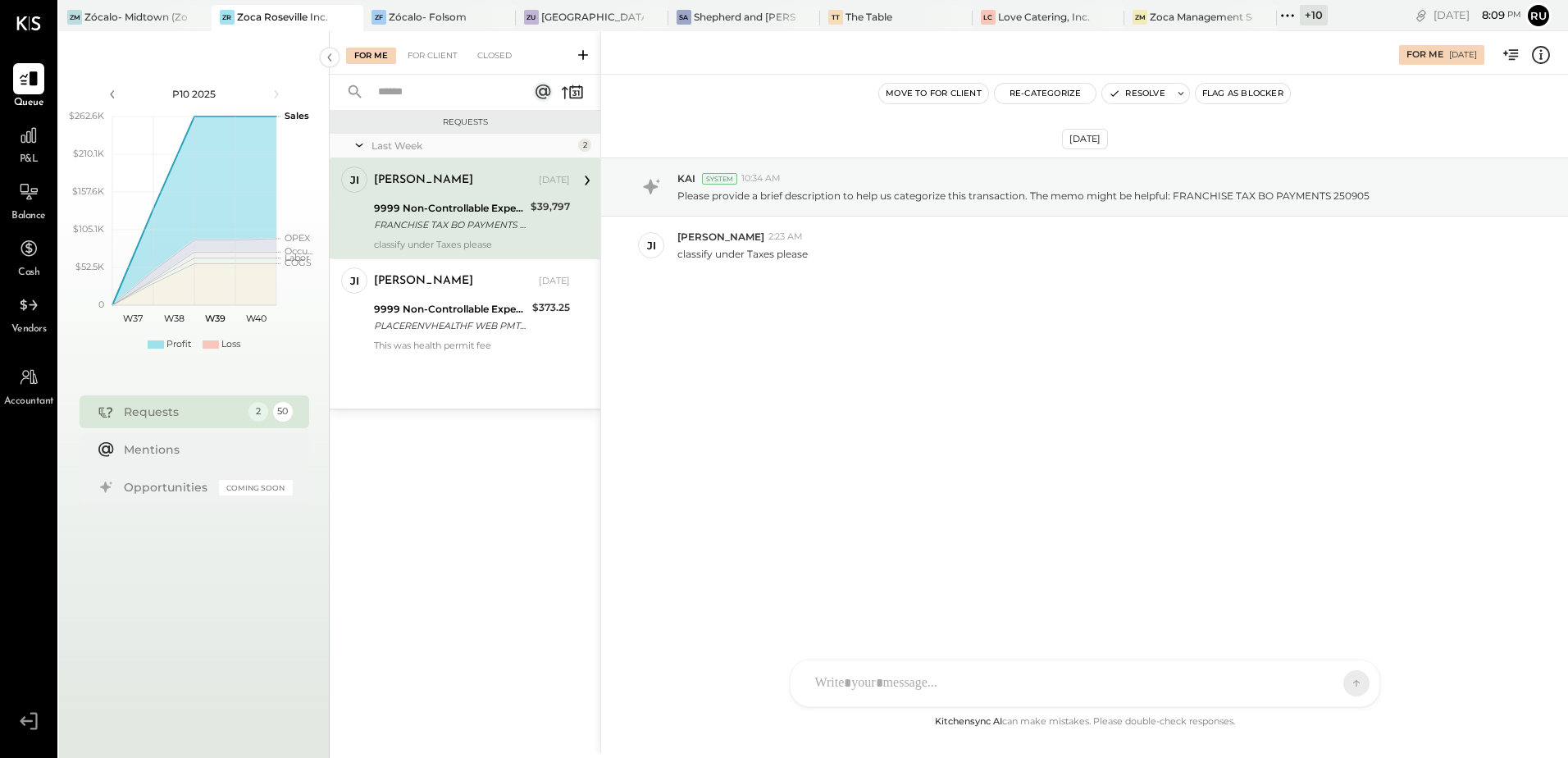
click at [1044, 146] on div "[DATE] KAI System 10:34 AM Please provide a brief description to help us catego…" at bounding box center [1084, 257] width 967 height 283
click at [1027, 196] on p "Please provide a brief description to help us categorize this transaction. The …" at bounding box center [1023, 196] width 692 height 14
click at [1008, 185] on div "KAI System 10:34 AM" at bounding box center [1116, 178] width 878 height 14
click at [1077, 178] on div "KAI System 10:34 AM" at bounding box center [1116, 178] width 878 height 14
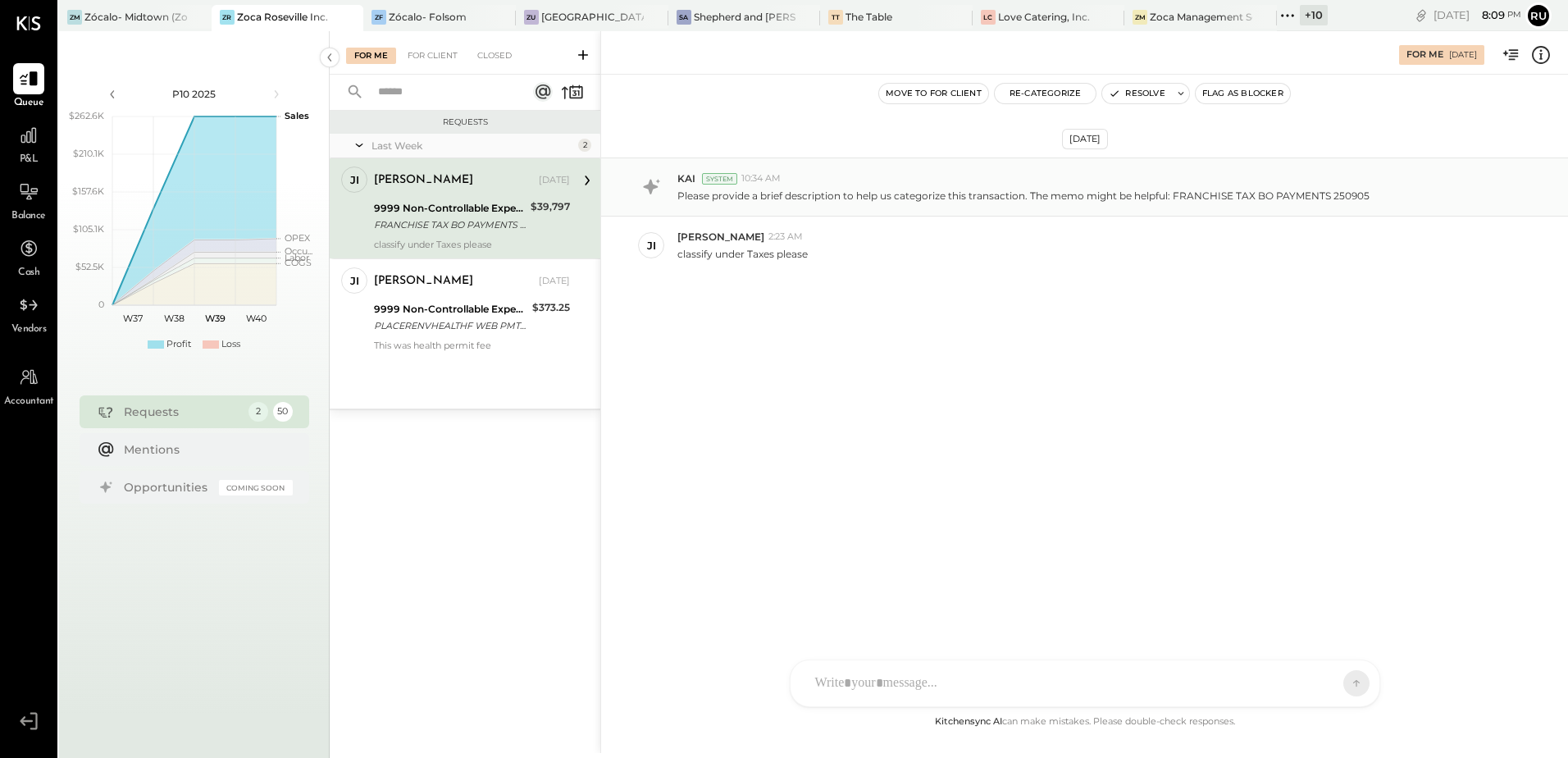
click at [1077, 183] on div "KAI System 10:34 AM" at bounding box center [1116, 178] width 878 height 14
click at [985, 213] on div "[DATE] KAI System 10:34 AM Please provide a brief description to help us catego…" at bounding box center [1084, 257] width 967 height 283
click at [999, 211] on div "KAI System 10:34 AM Please provide a brief description to help us categorize th…" at bounding box center [1084, 186] width 967 height 59
click at [1045, 200] on p "Please provide a brief description to help us categorize this transaction. The …" at bounding box center [1023, 196] width 692 height 14
click at [1044, 196] on p "Please provide a brief description to help us categorize this transaction. The …" at bounding box center [1023, 196] width 692 height 14
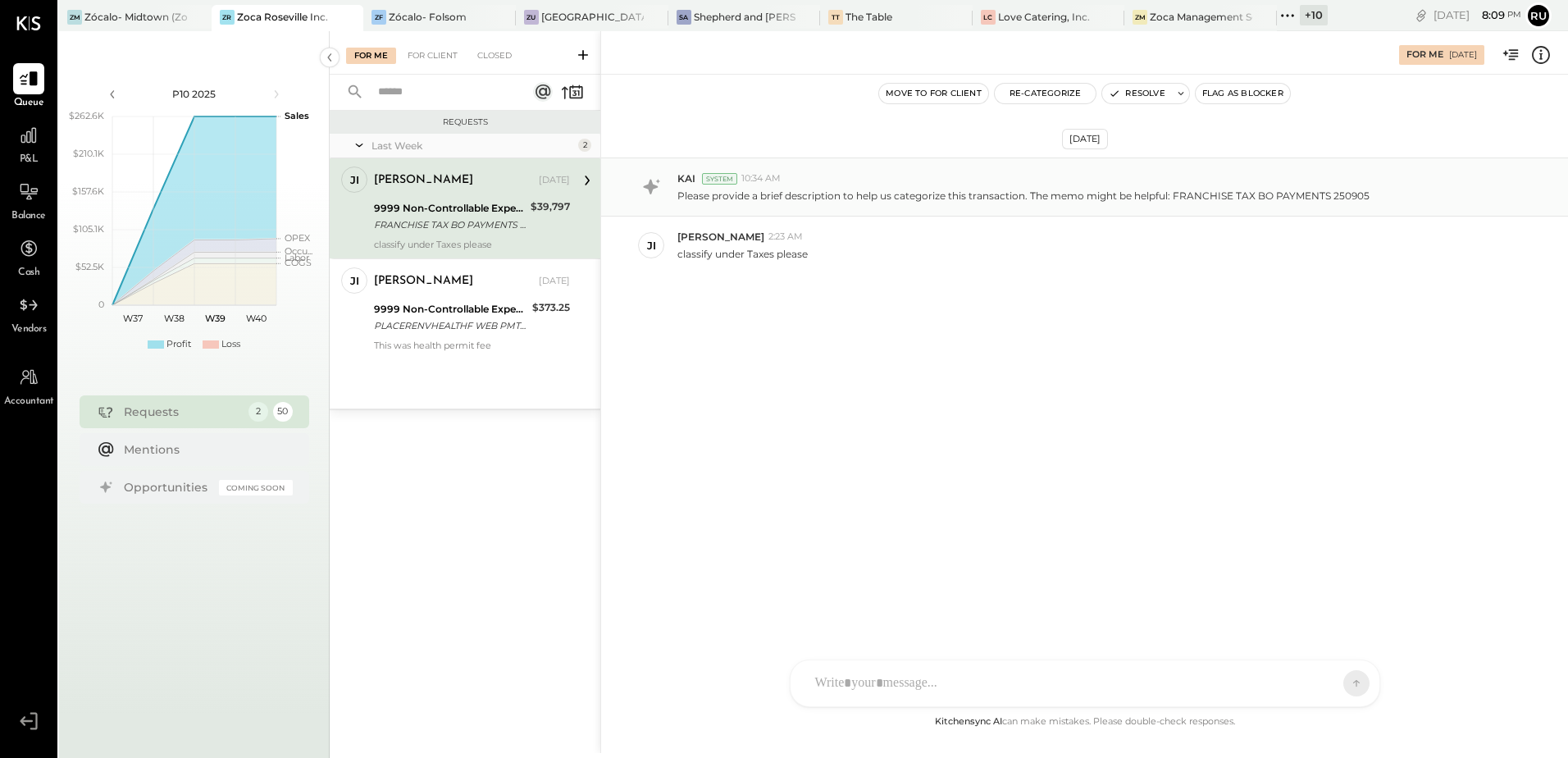
click at [1061, 200] on p "Please provide a brief description to help us categorize this transaction. The …" at bounding box center [1023, 196] width 692 height 14
click at [1071, 96] on button "Re-Categorize" at bounding box center [1045, 94] width 101 height 19
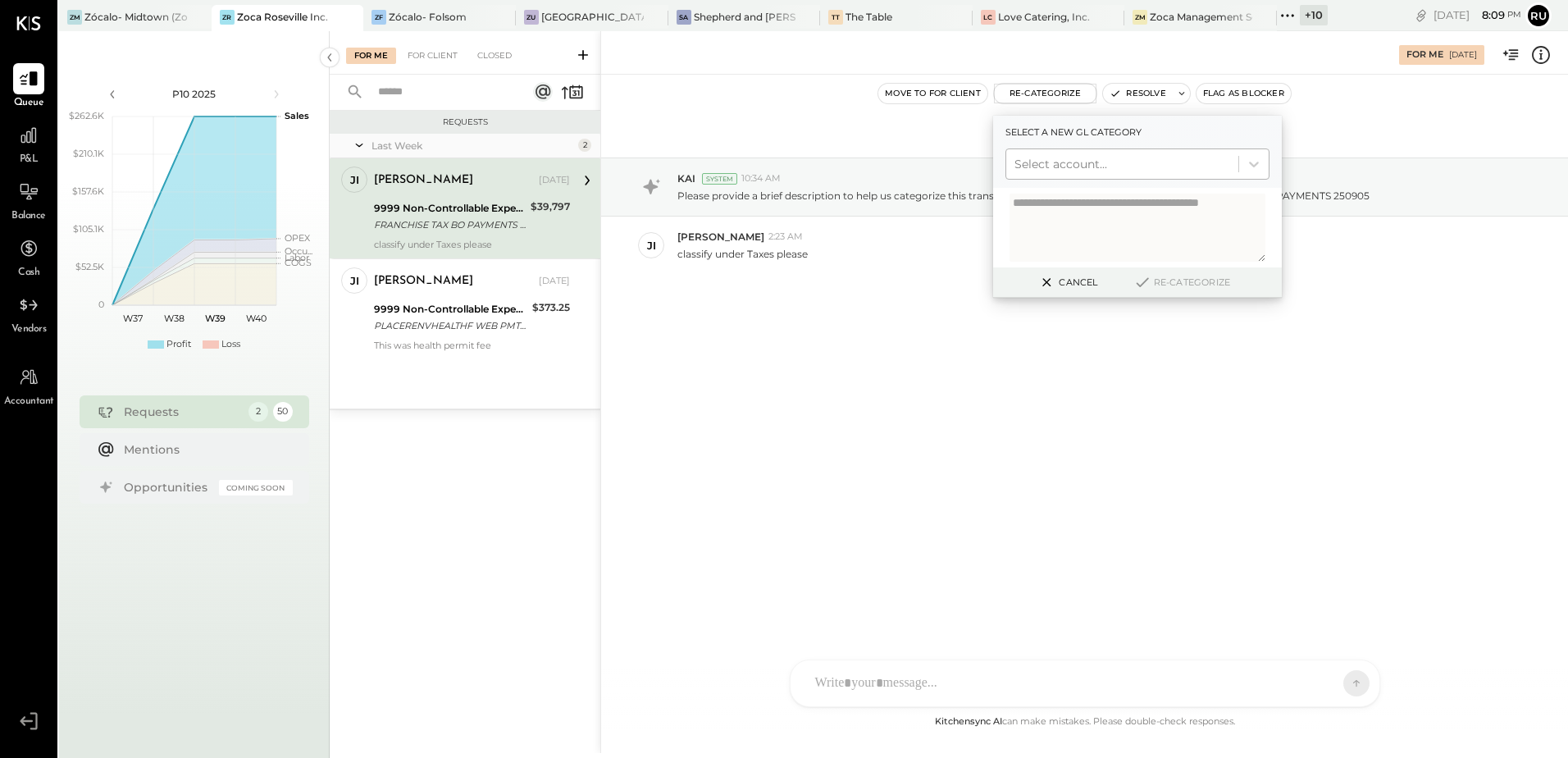
click at [1050, 171] on div at bounding box center [1122, 164] width 216 height 19
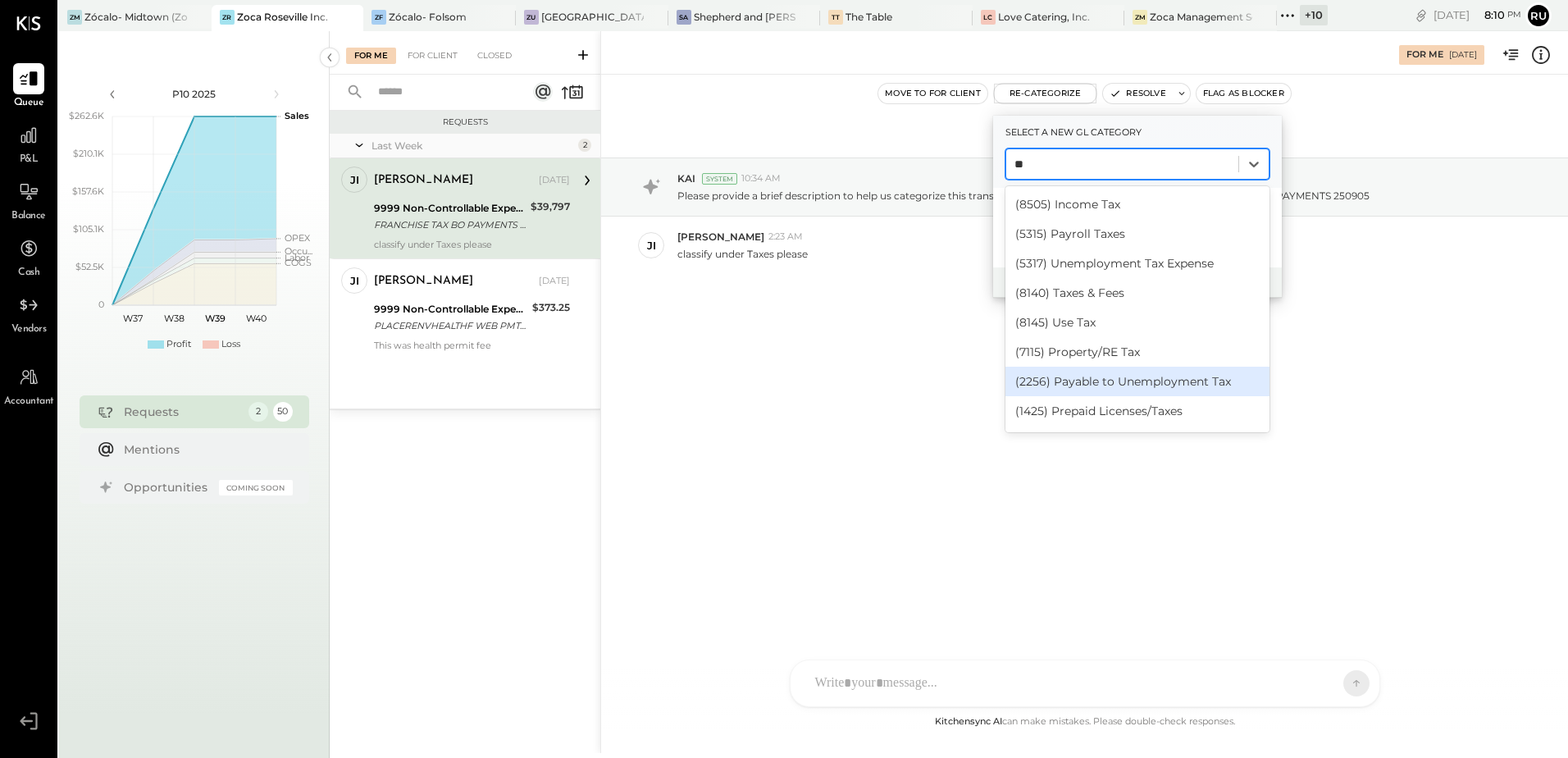
scroll to position [56, 0]
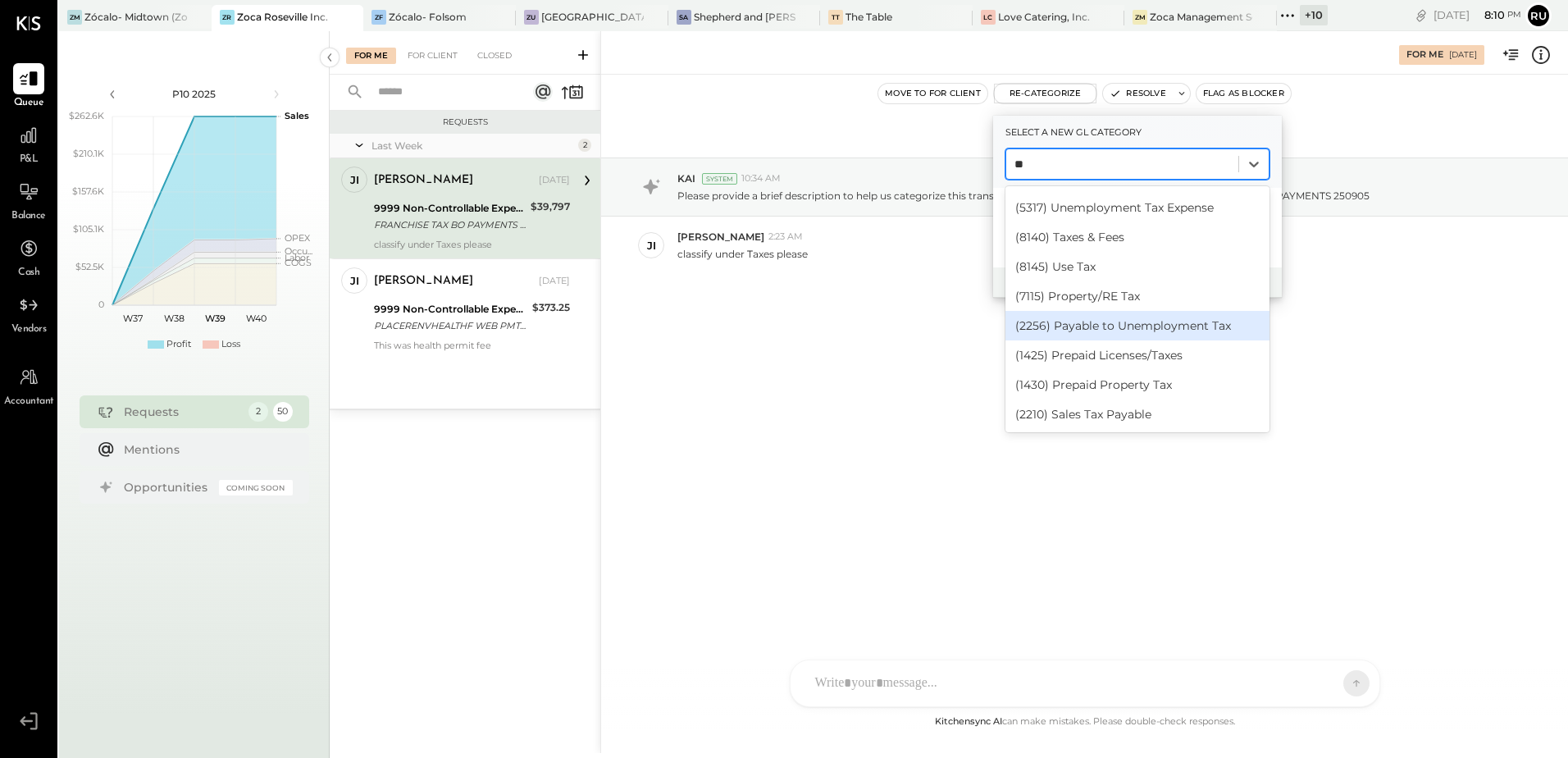
type input "**"
click at [1332, 285] on div "[DATE] KAI System 10:34 AM Please provide a brief description to help us catego…" at bounding box center [1084, 257] width 967 height 283
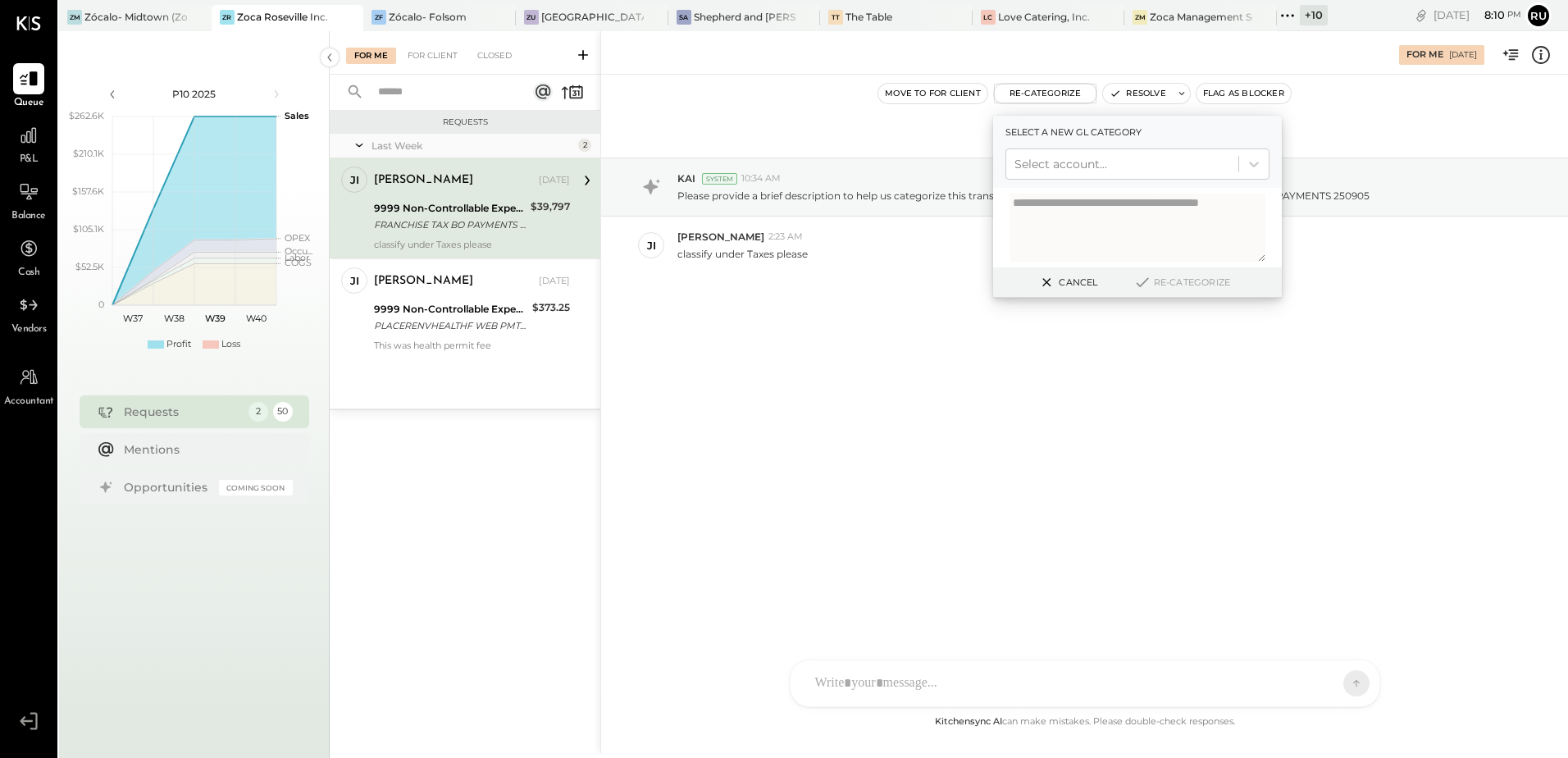
click at [1072, 283] on button "Cancel" at bounding box center [1067, 282] width 70 height 21
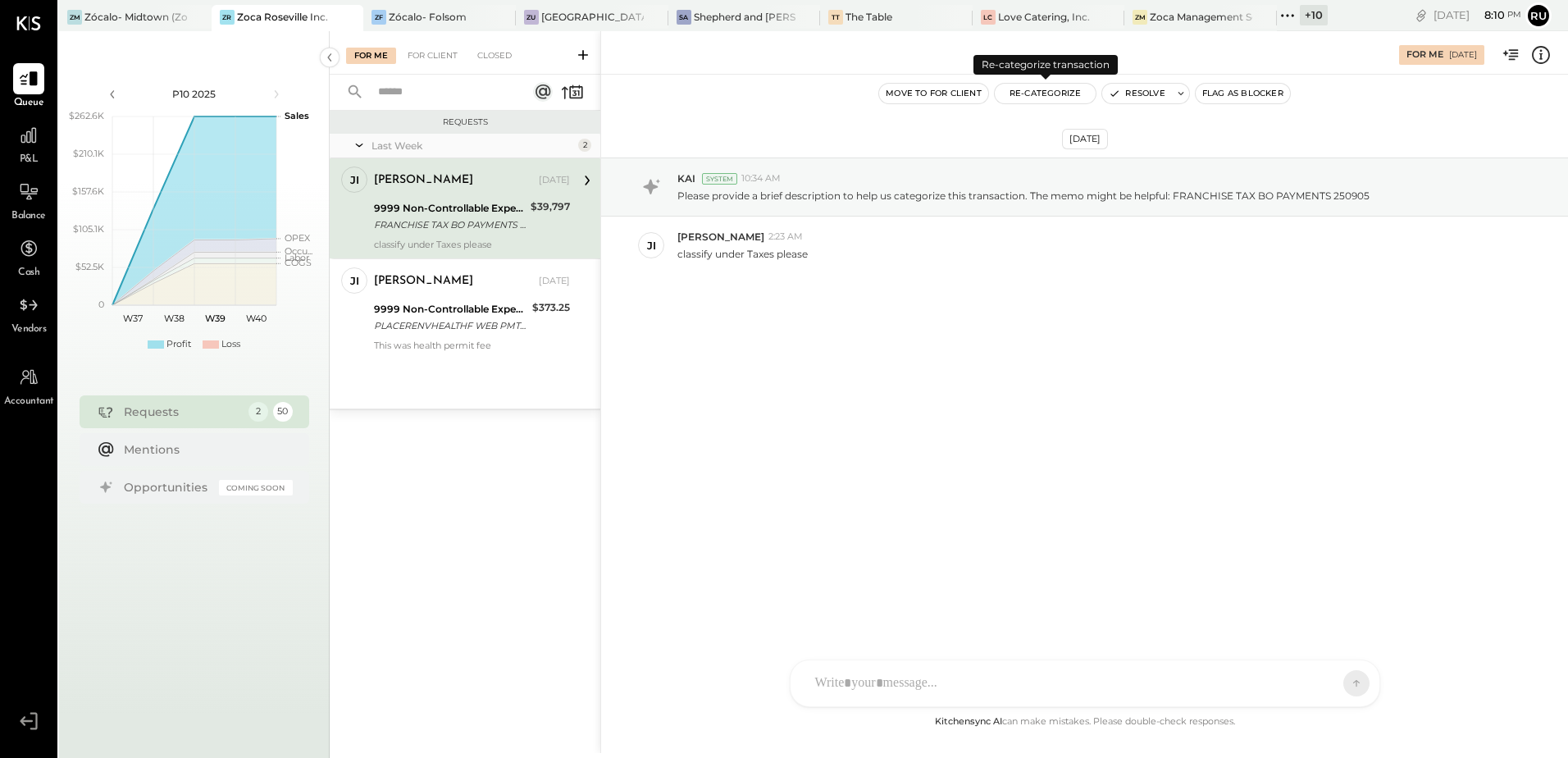
click at [1055, 93] on button "Re-Categorize" at bounding box center [1045, 94] width 101 height 19
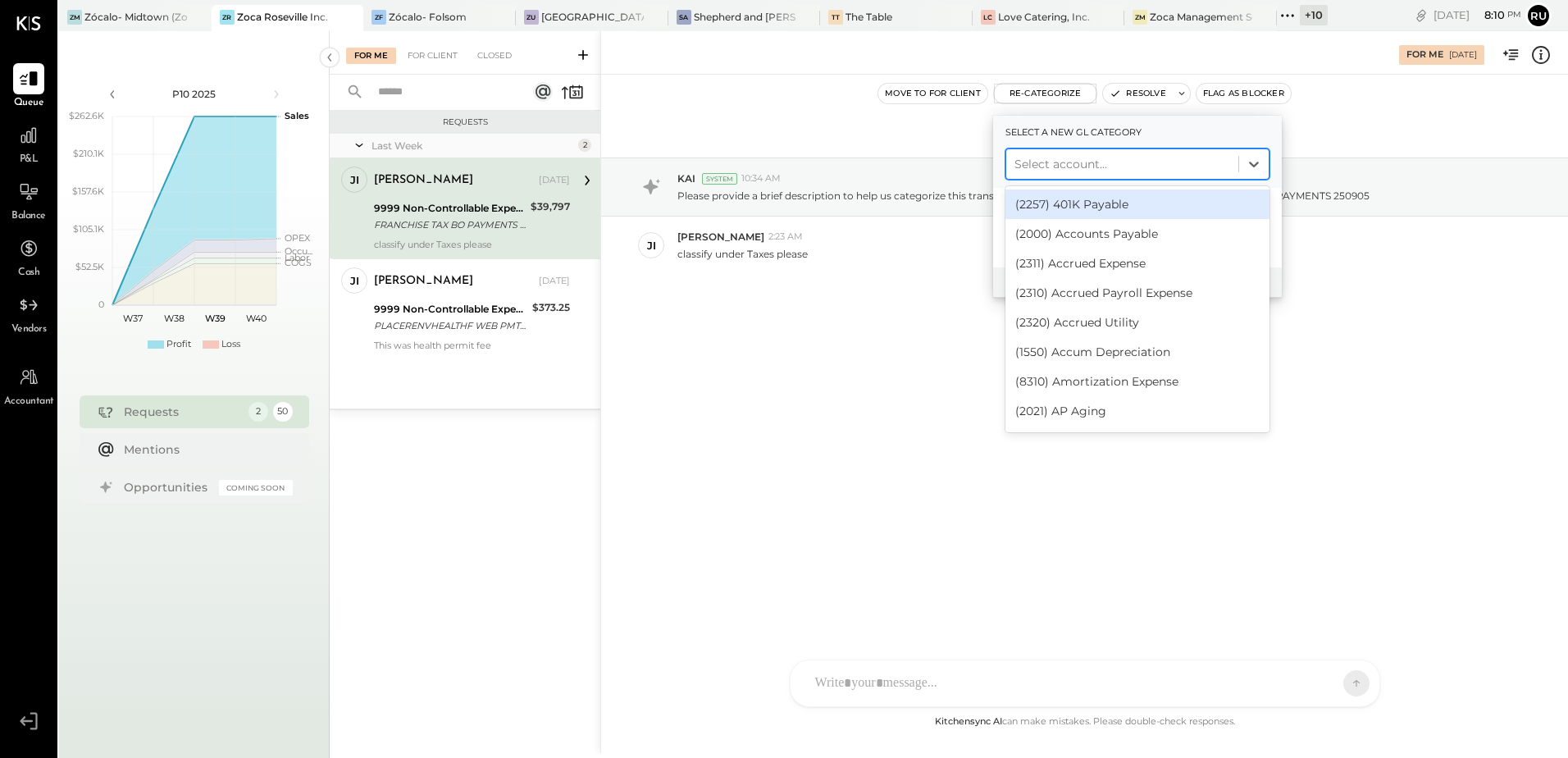
click at [1095, 169] on div at bounding box center [1122, 164] width 216 height 19
type input "*"
type input "***"
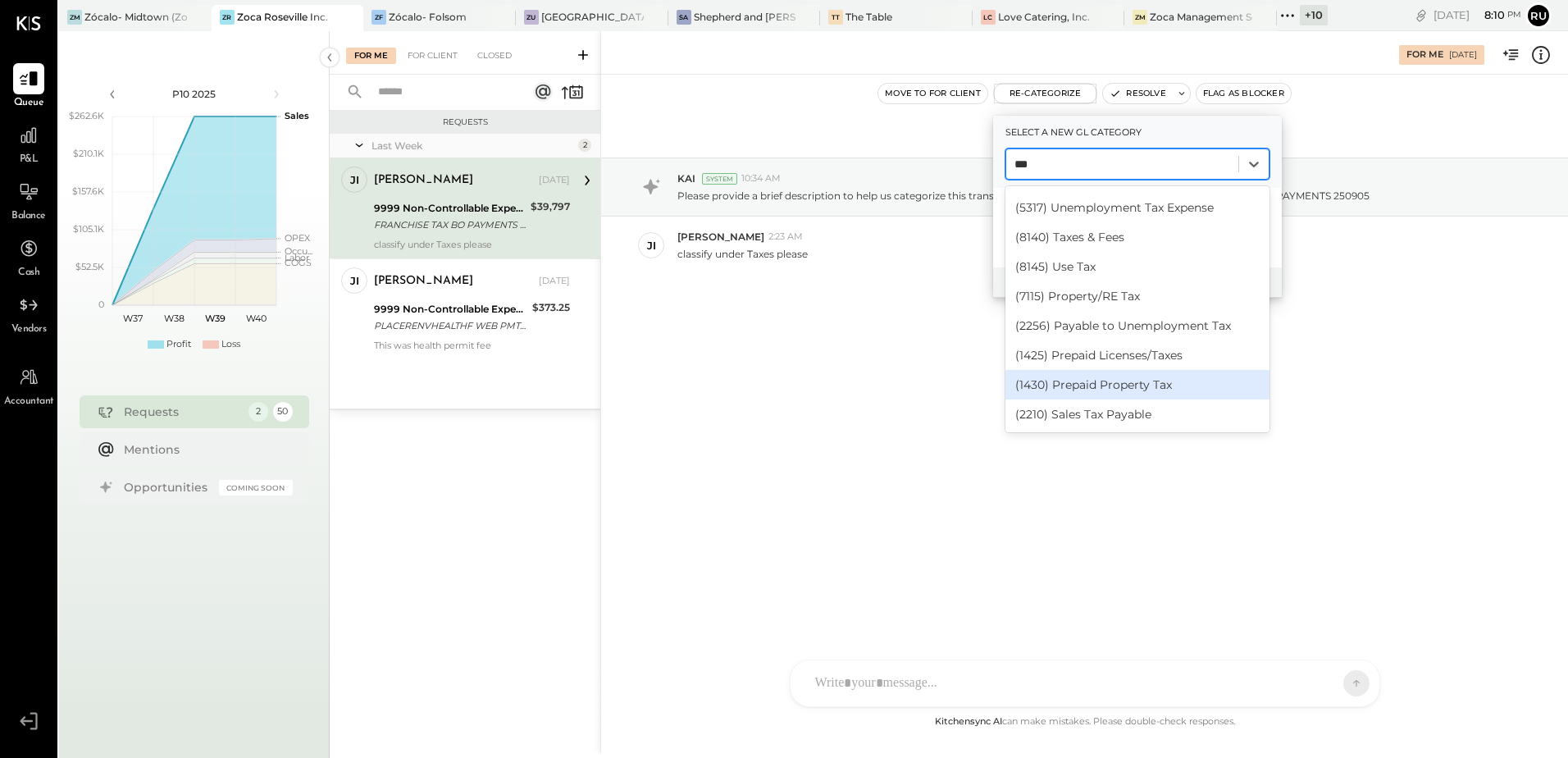
click at [1124, 377] on div "(1430) Prepaid Property Tax" at bounding box center [1138, 385] width 264 height 30
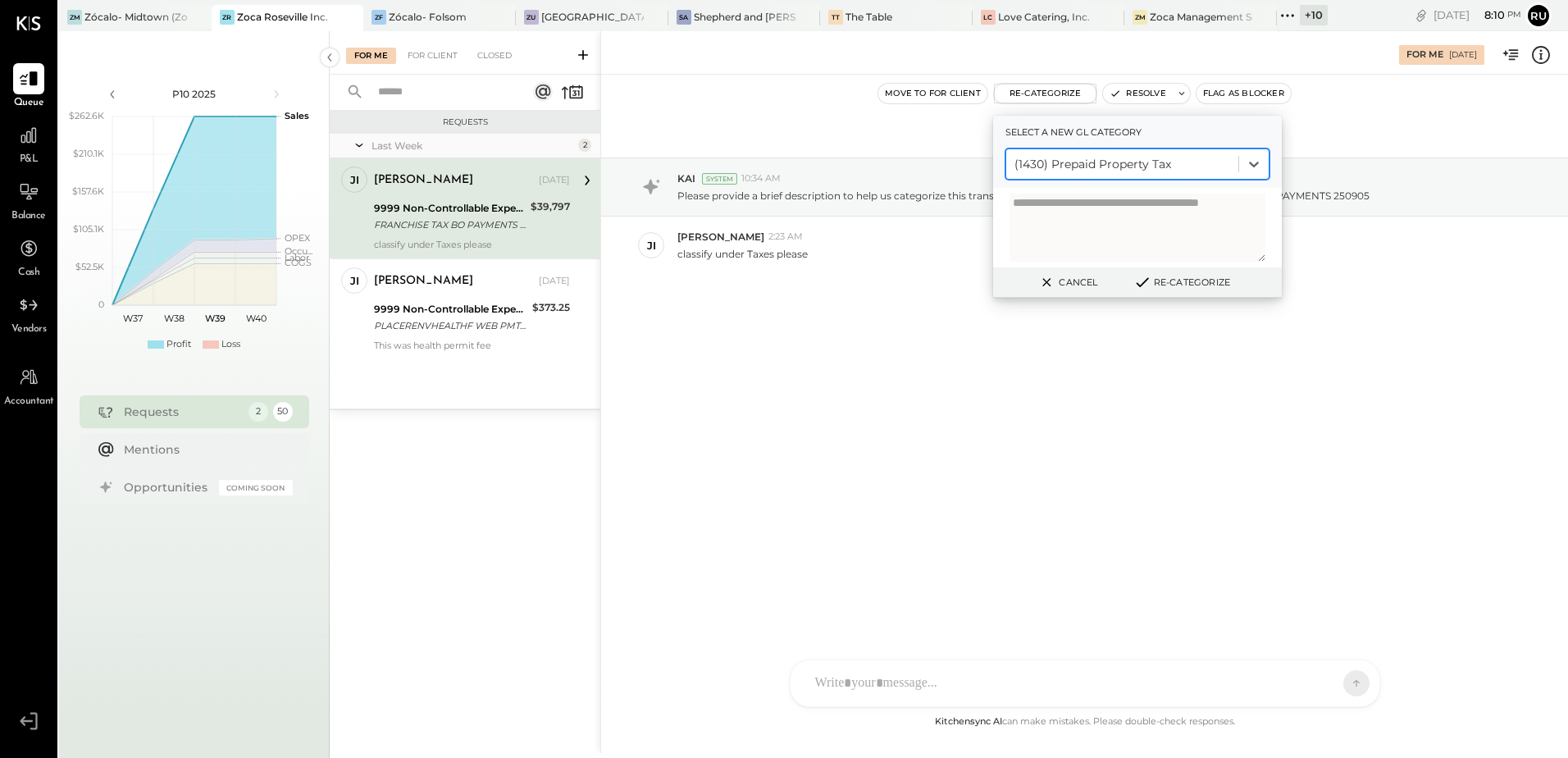
click at [1082, 230] on textarea at bounding box center [1137, 228] width 256 height 68
type textarea "**********"
click at [862, 690] on div "AM [PERSON_NAME] RS [PERSON_NAME] S [PERSON_NAME] UM [PERSON_NAME] [PERSON_NAME…" at bounding box center [1085, 683] width 590 height 47
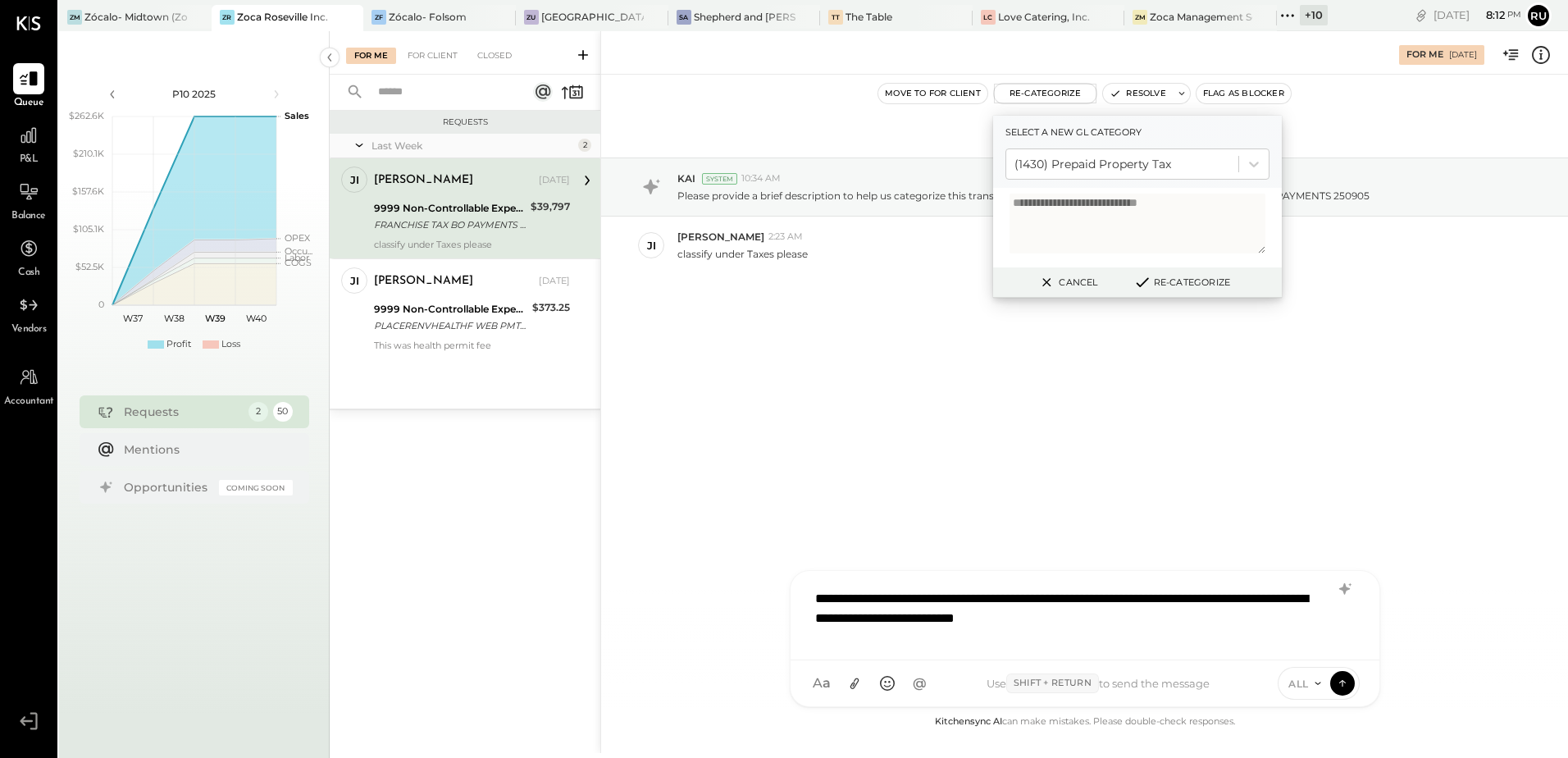
click at [1077, 617] on div "**********" at bounding box center [1085, 613] width 556 height 66
click at [1342, 589] on icon at bounding box center [1343, 589] width 11 height 12
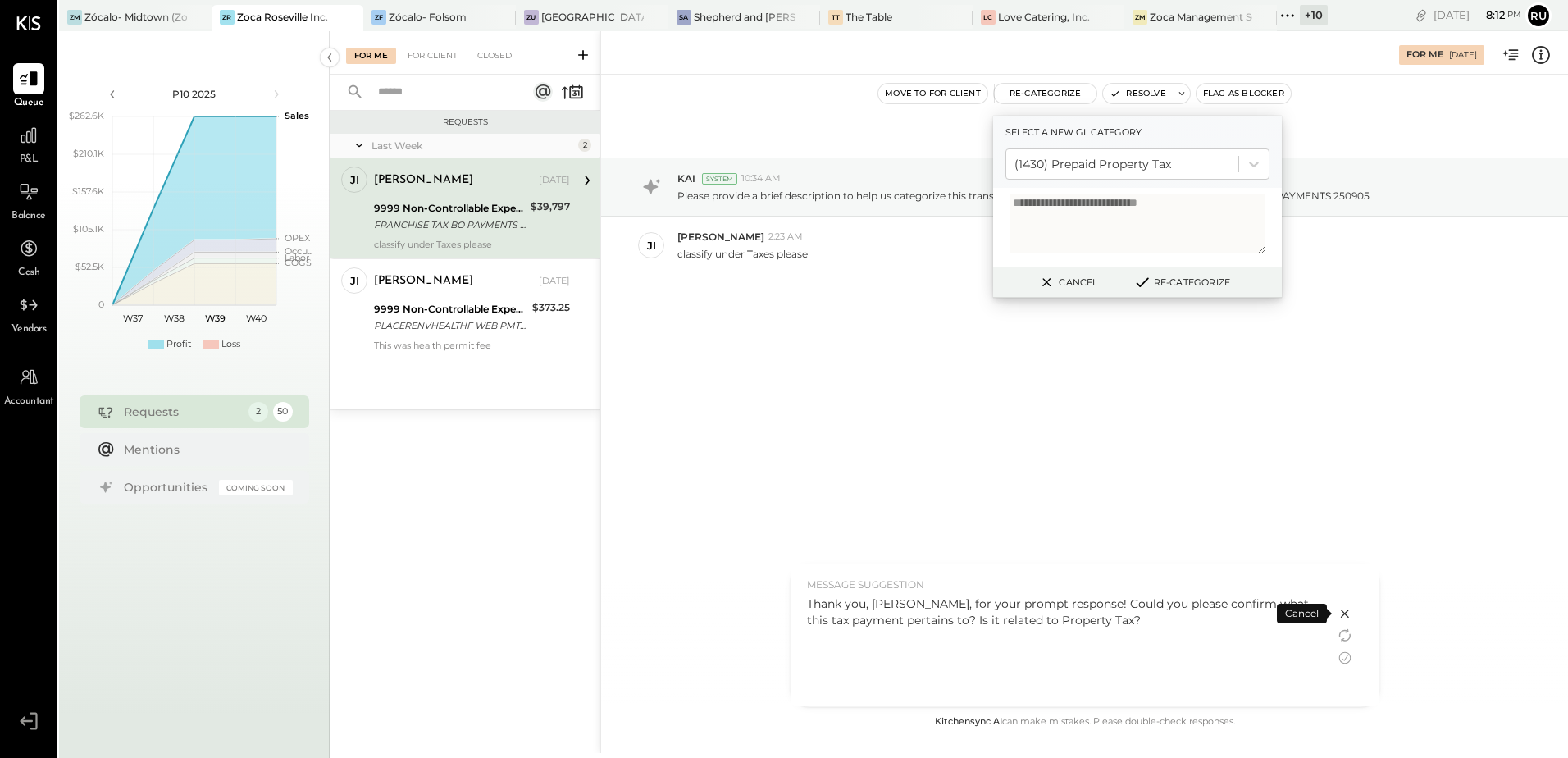
click at [1138, 621] on div "Thank you, [PERSON_NAME], for your prompt response! Could you please confirm wh…" at bounding box center [1063, 611] width 512 height 33
click at [1343, 654] on icon at bounding box center [1345, 658] width 19 height 19
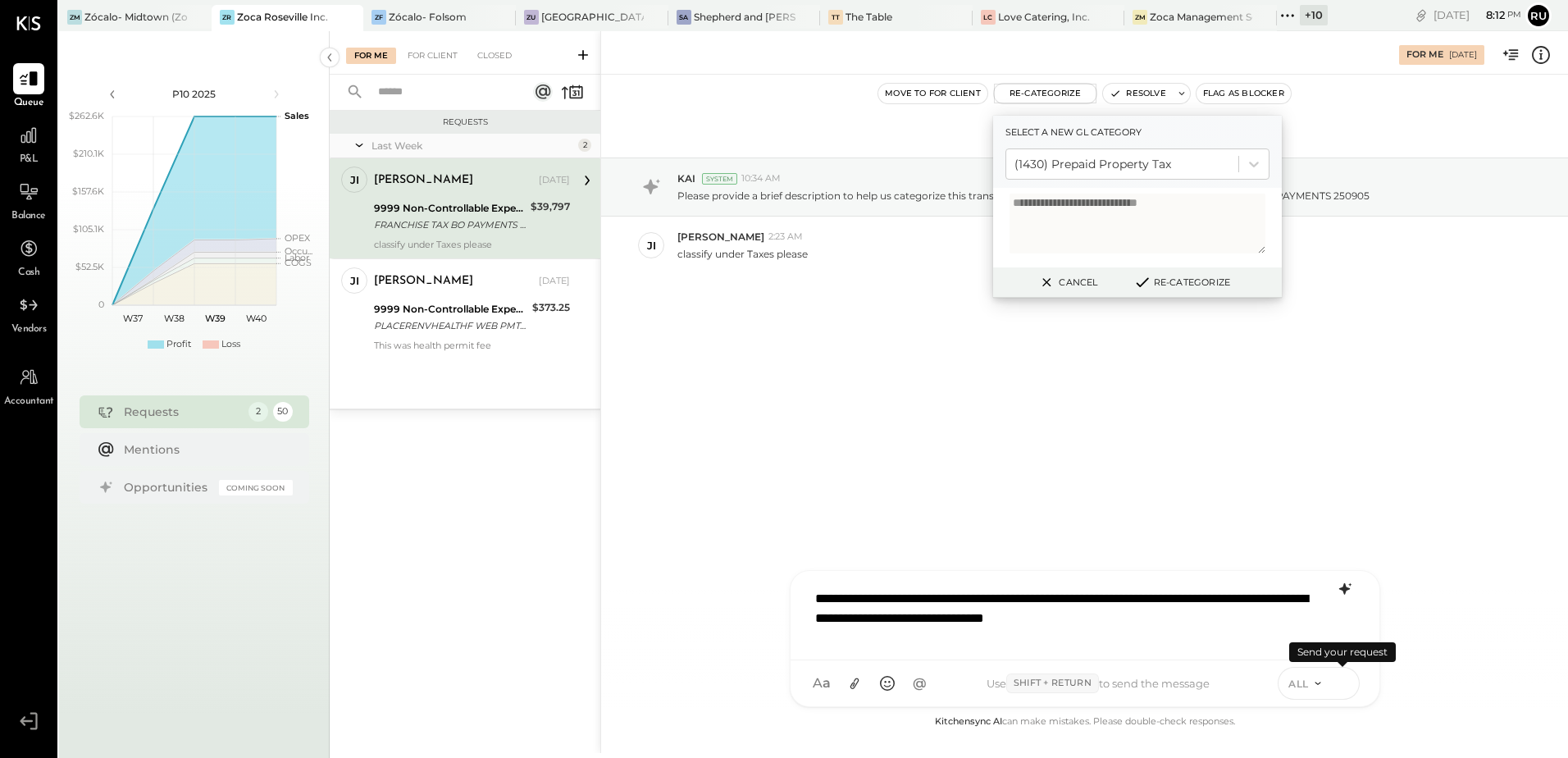
click at [1341, 688] on icon at bounding box center [1342, 682] width 14 height 16
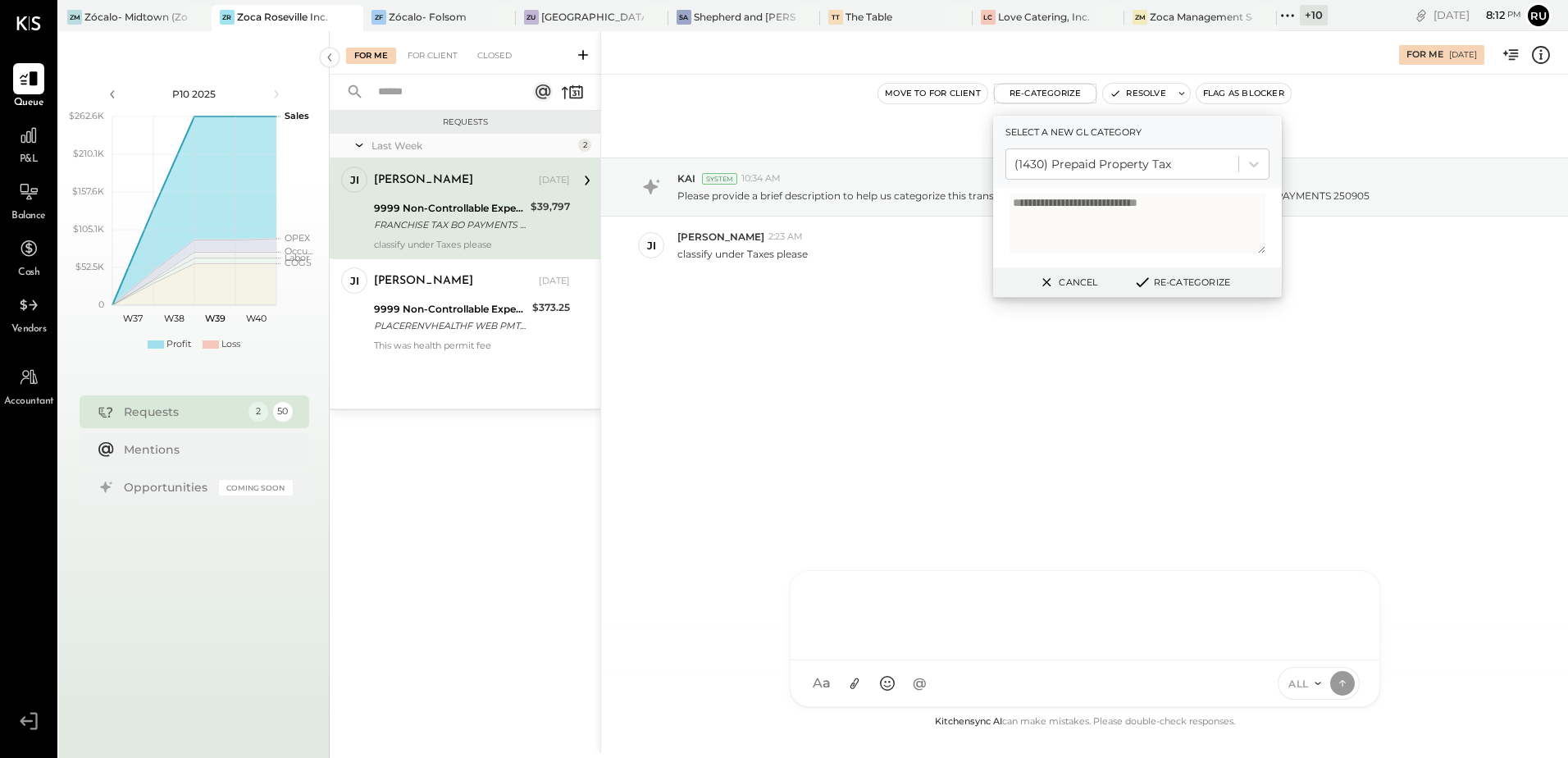
click at [1200, 279] on button "Re-Categorize" at bounding box center [1181, 282] width 108 height 19
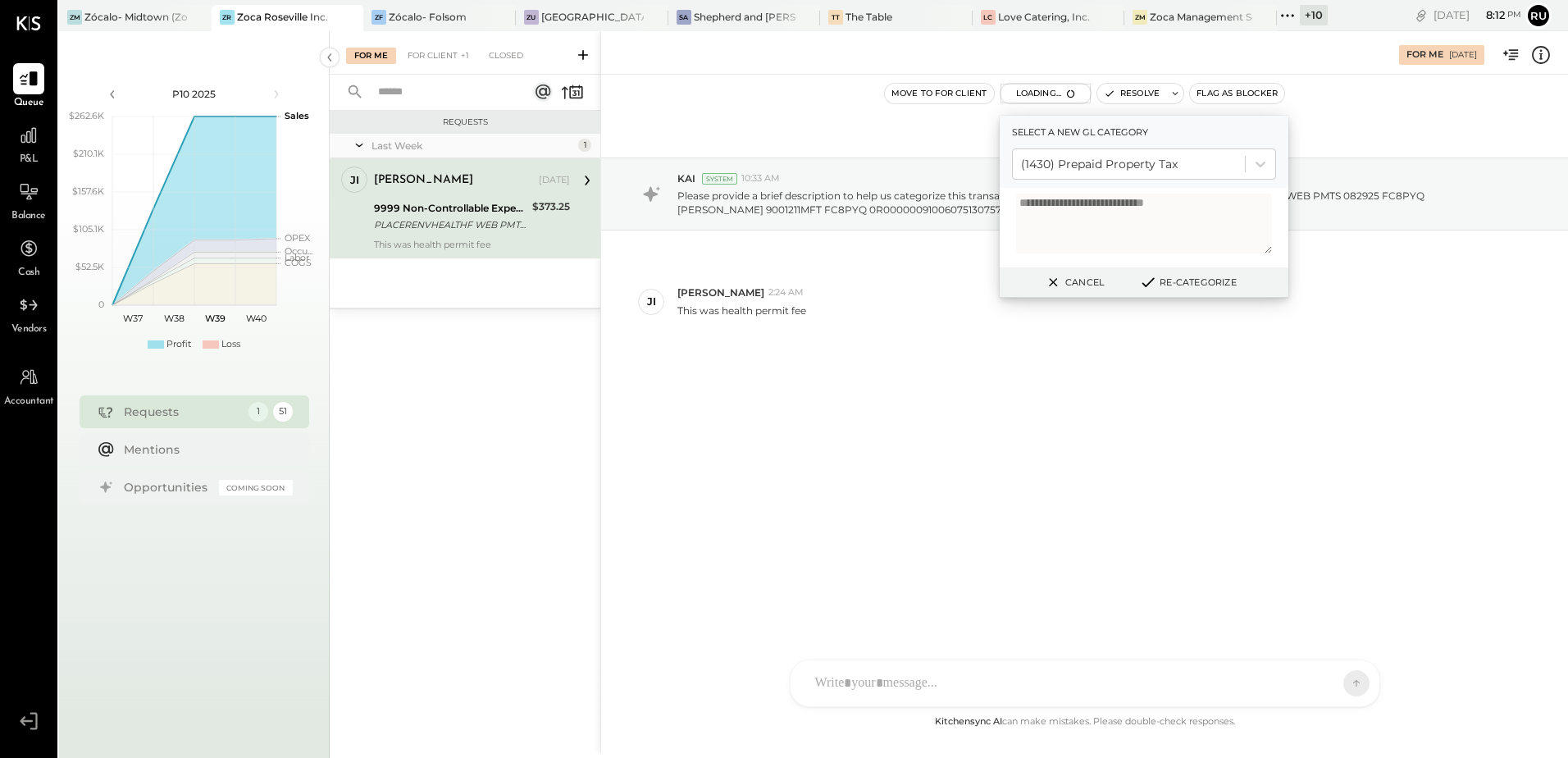
scroll to position [49, 0]
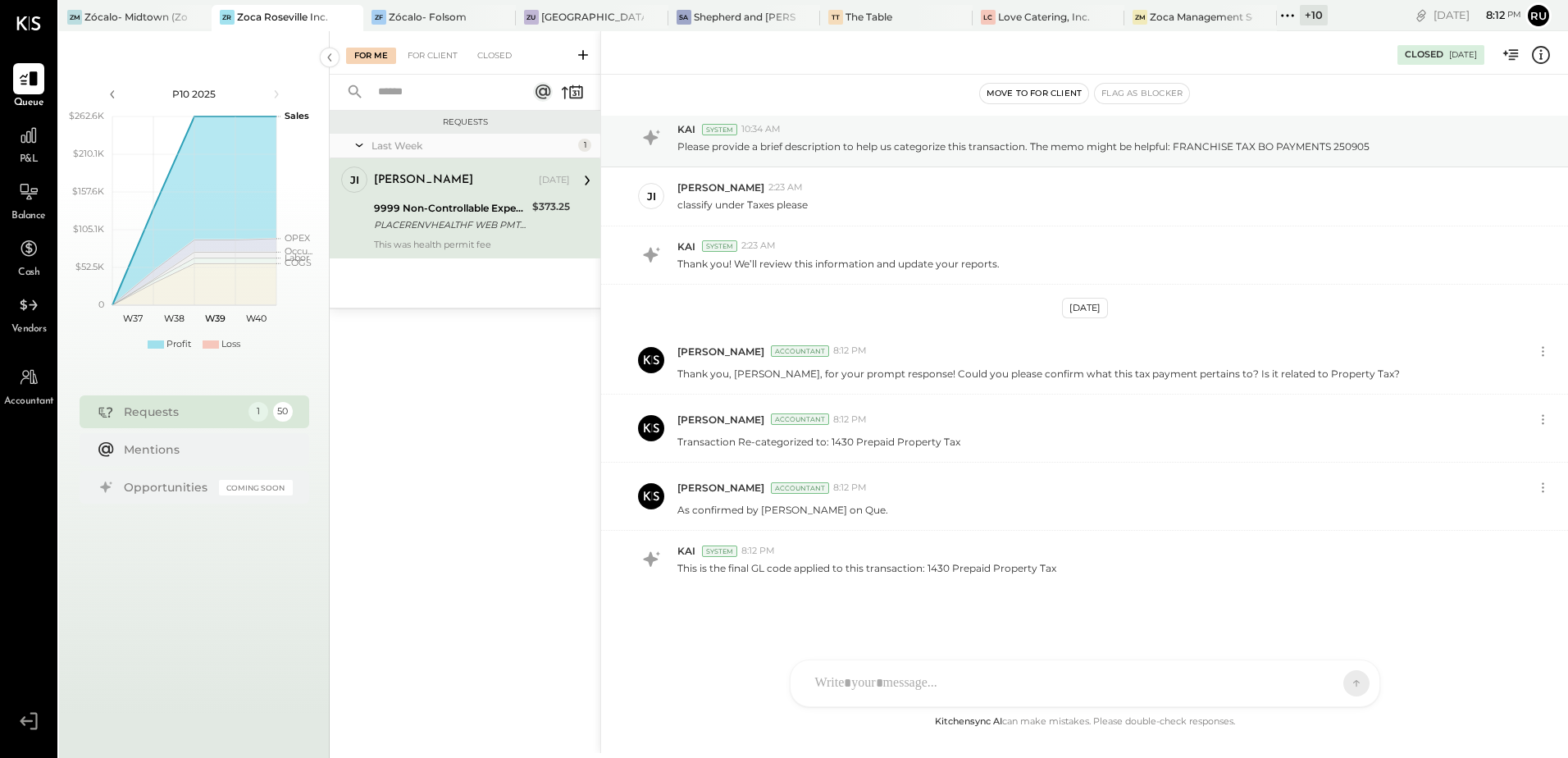
click at [497, 209] on div "9999 Non-Controllable Expenses:Other Income and Expenses:To Be Classified" at bounding box center [450, 208] width 153 height 16
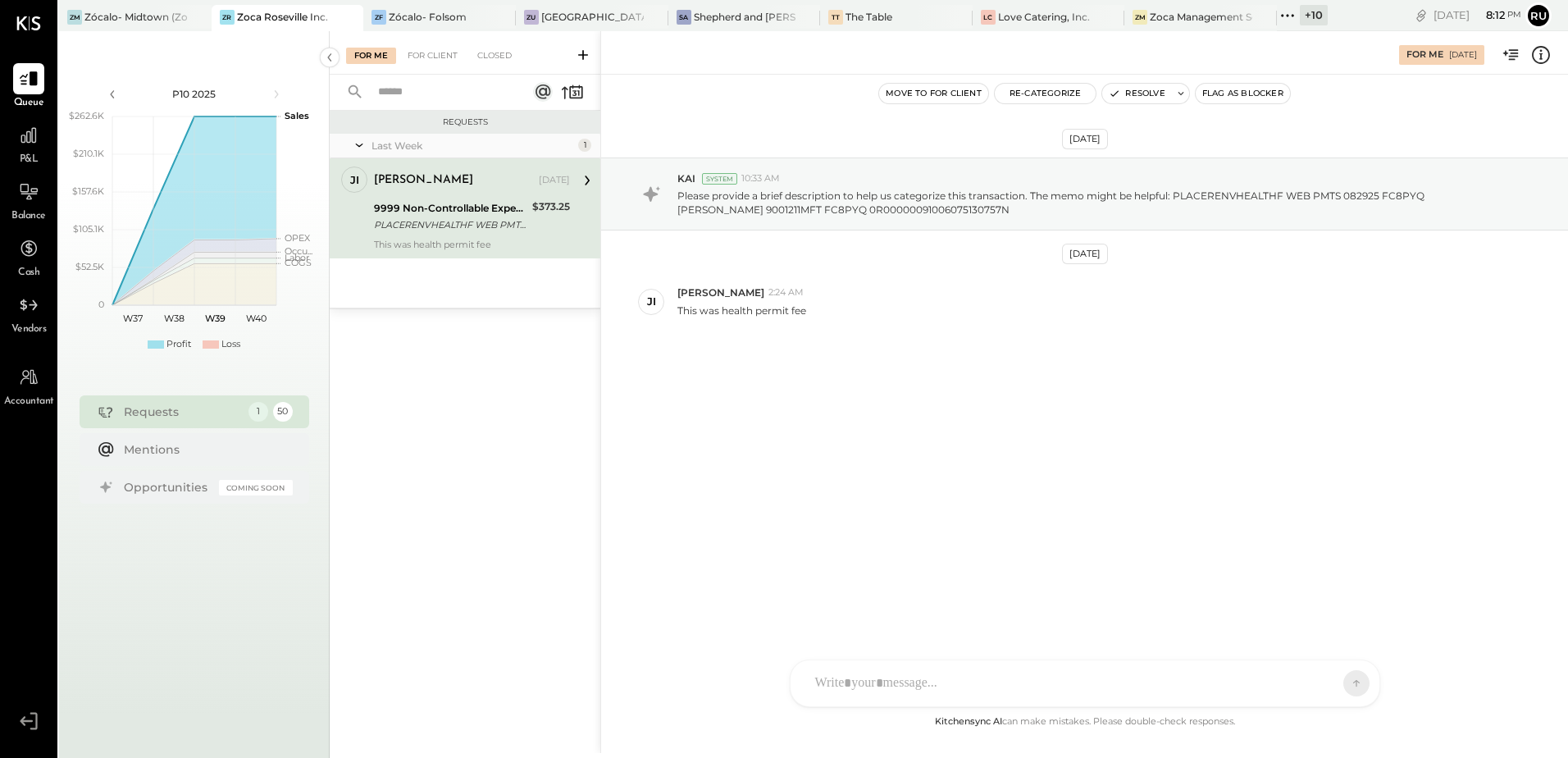
scroll to position [0, 0]
click at [1066, 96] on button "Re-Categorize" at bounding box center [1045, 94] width 101 height 19
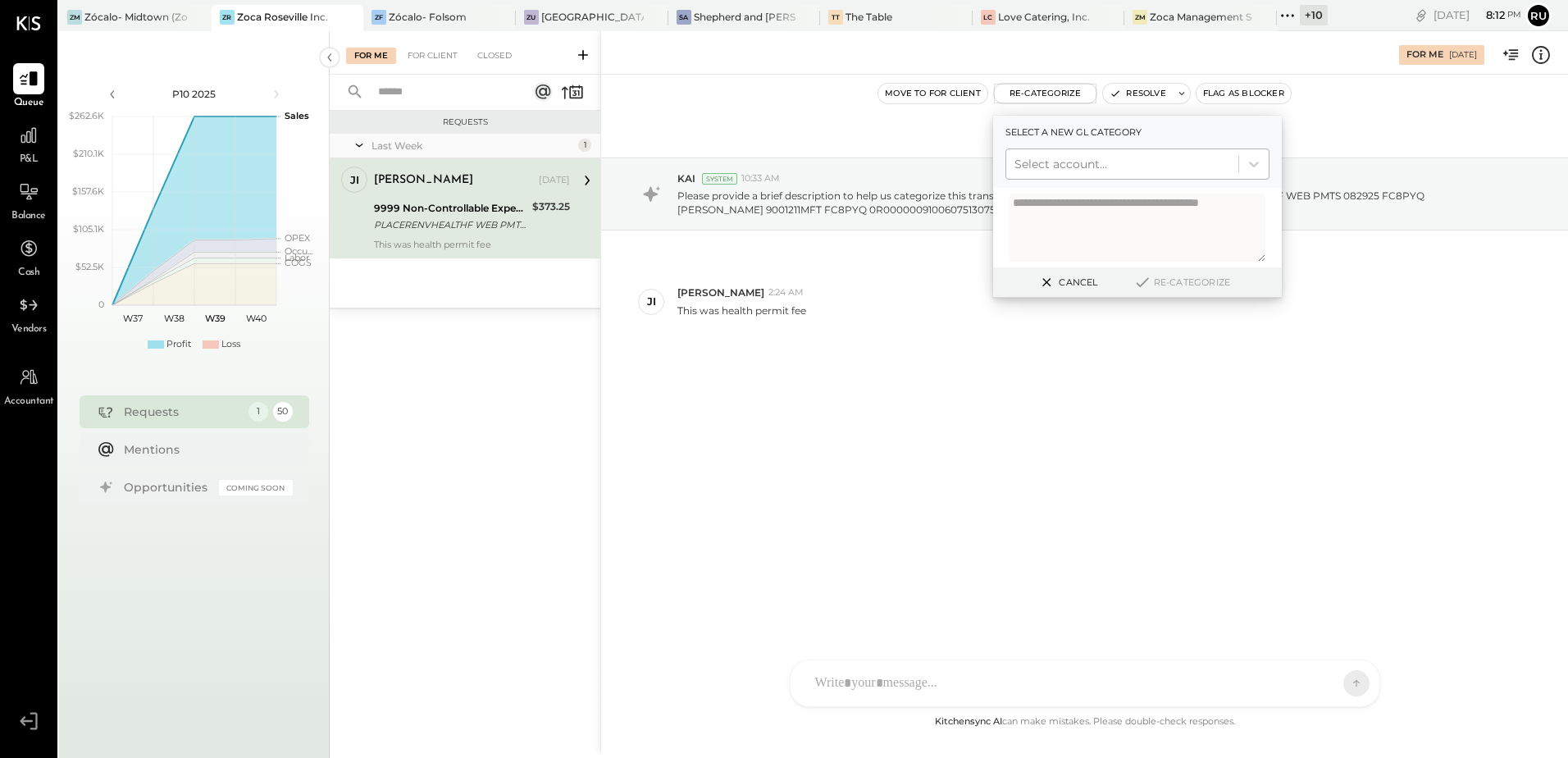
click at [1065, 170] on div at bounding box center [1122, 164] width 216 height 19
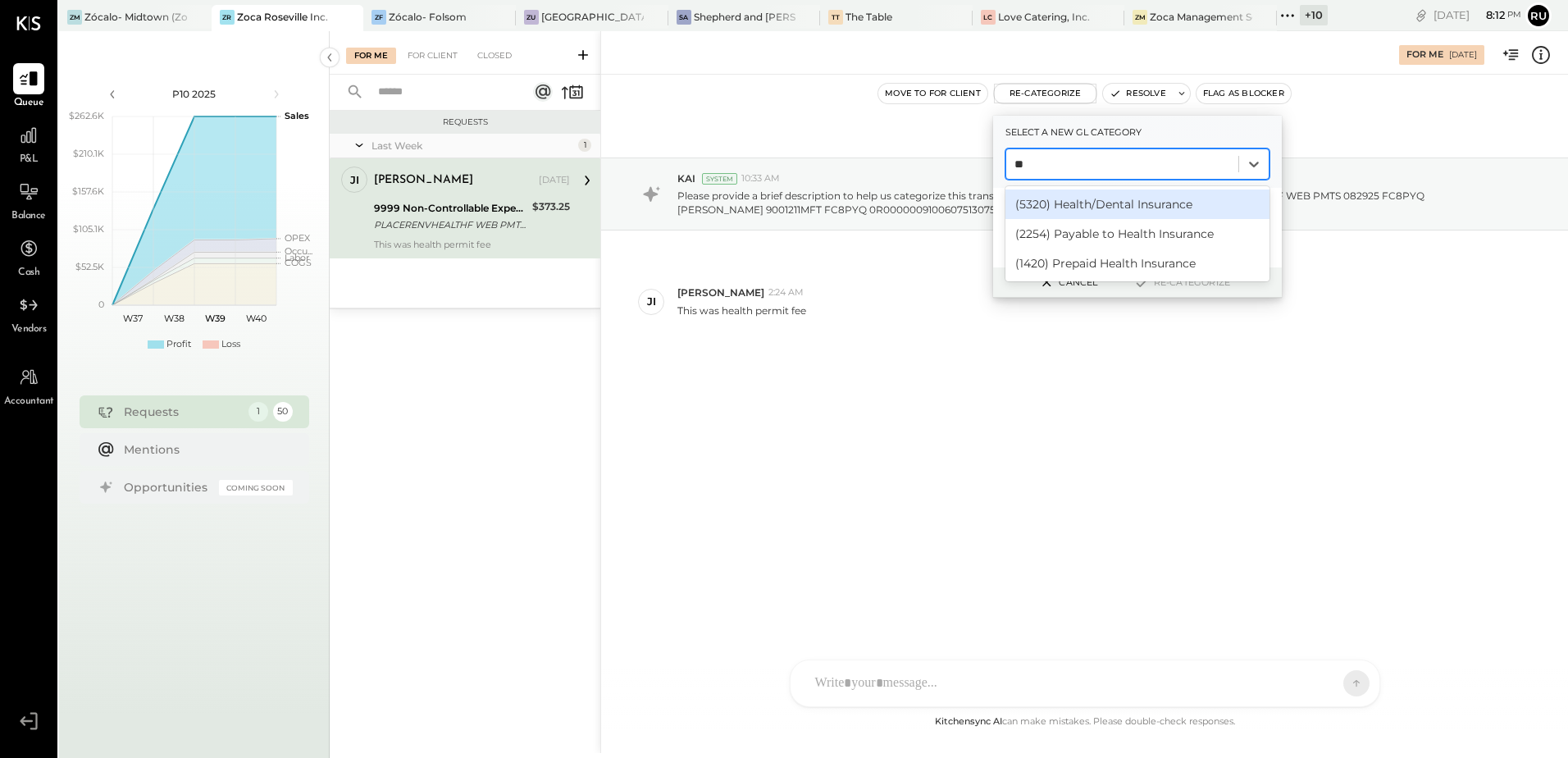
type input "*"
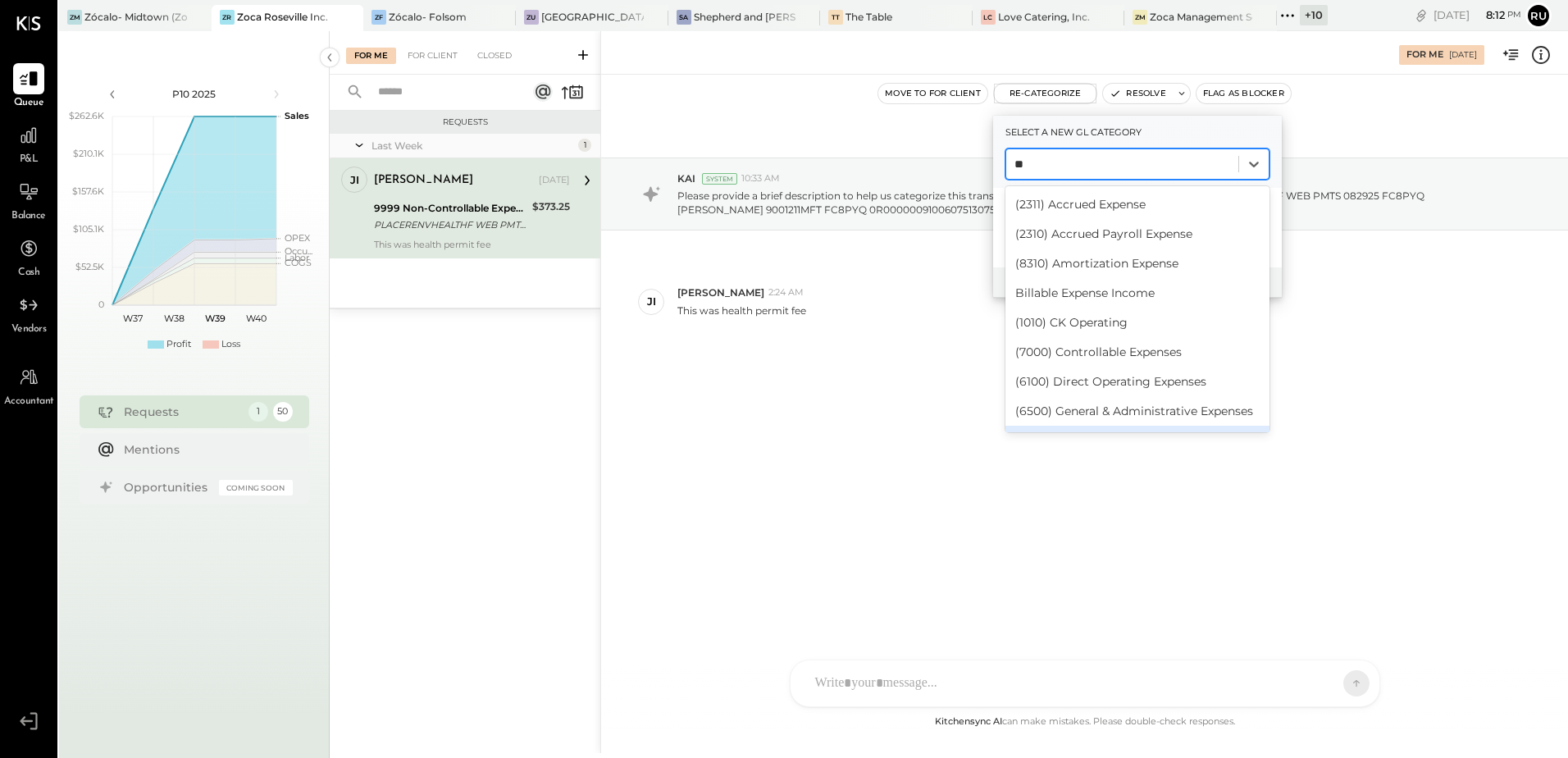
type input "*"
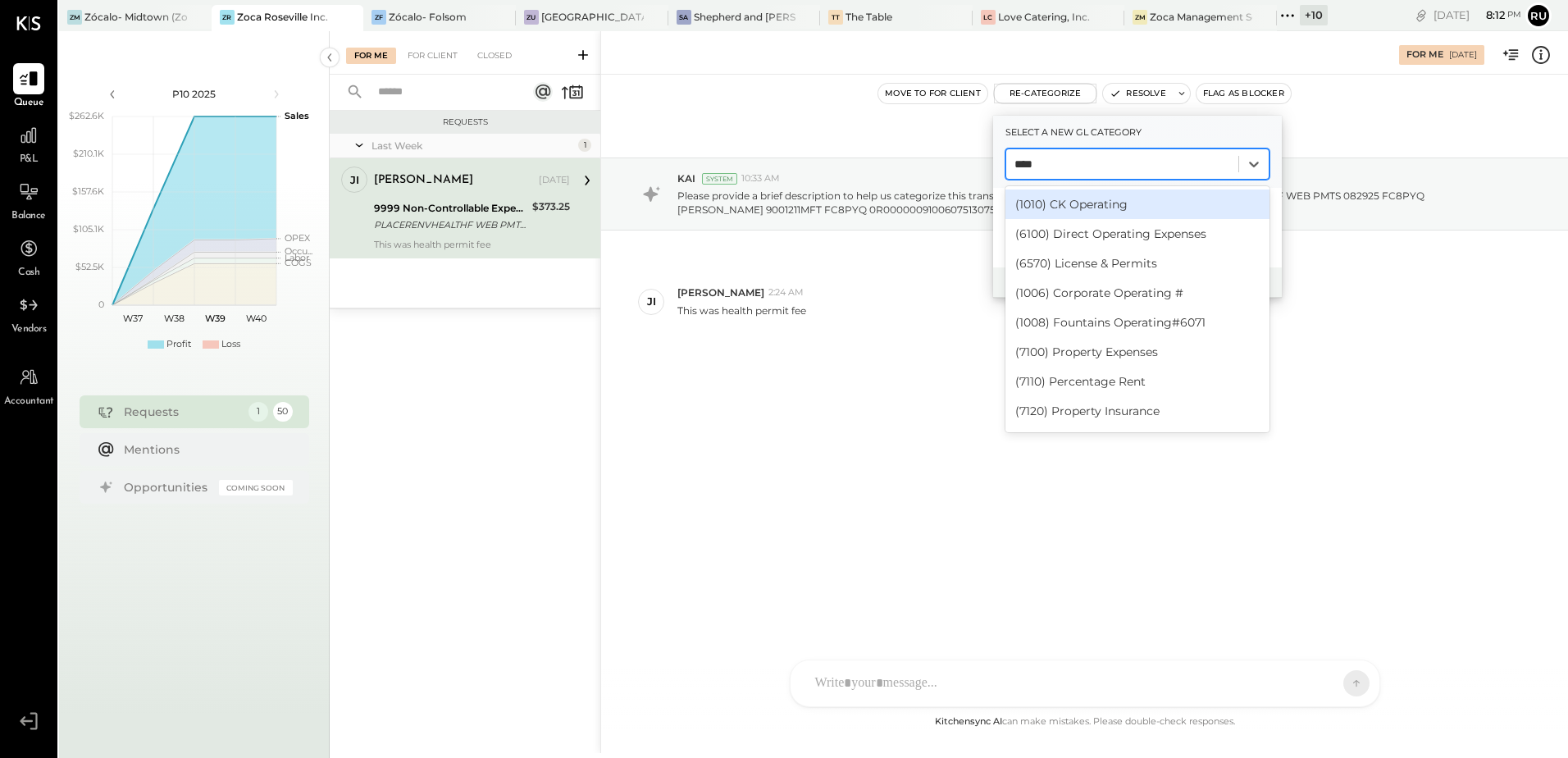
type input "*****"
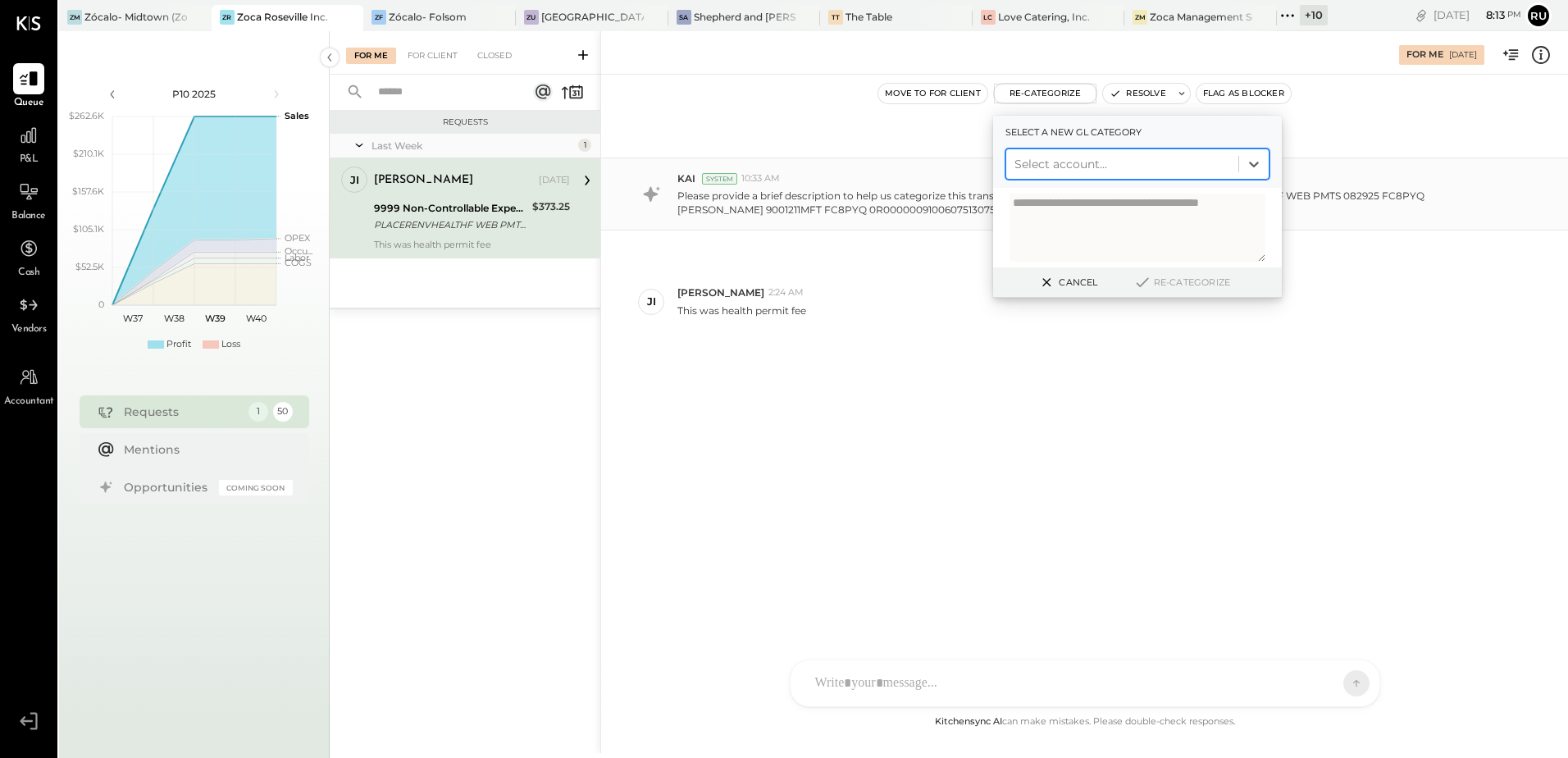
drag, startPoint x: 1067, startPoint y: 162, endPoint x: 961, endPoint y: 164, distance: 106.0
click at [961, 164] on div "For Me [DATE] Move to for client Re-Categorize Select a new gl category Select …" at bounding box center [1085, 392] width 968 height 721
click at [1077, 177] on div "Select account..." at bounding box center [1138, 164] width 264 height 31
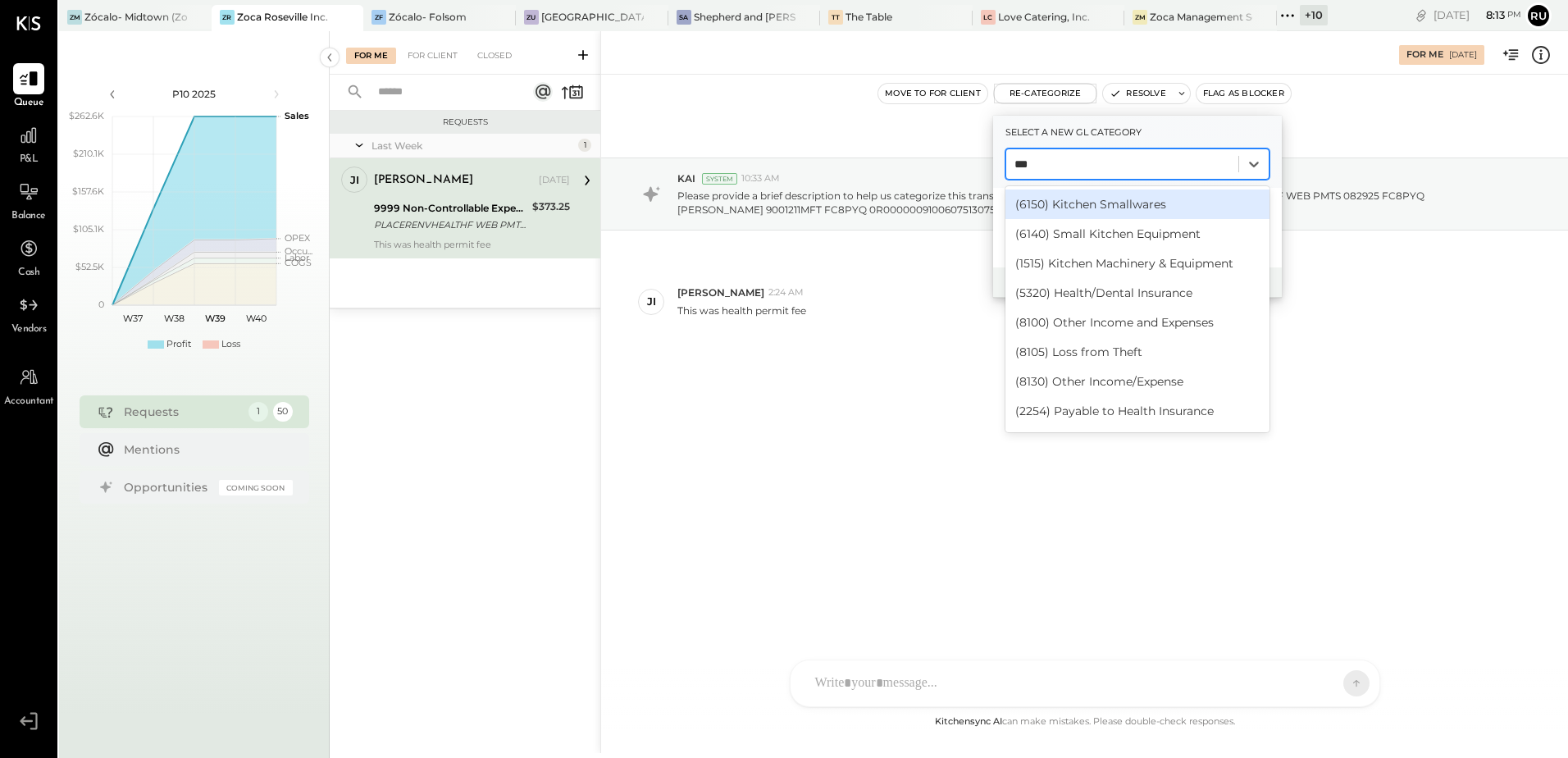
type input "****"
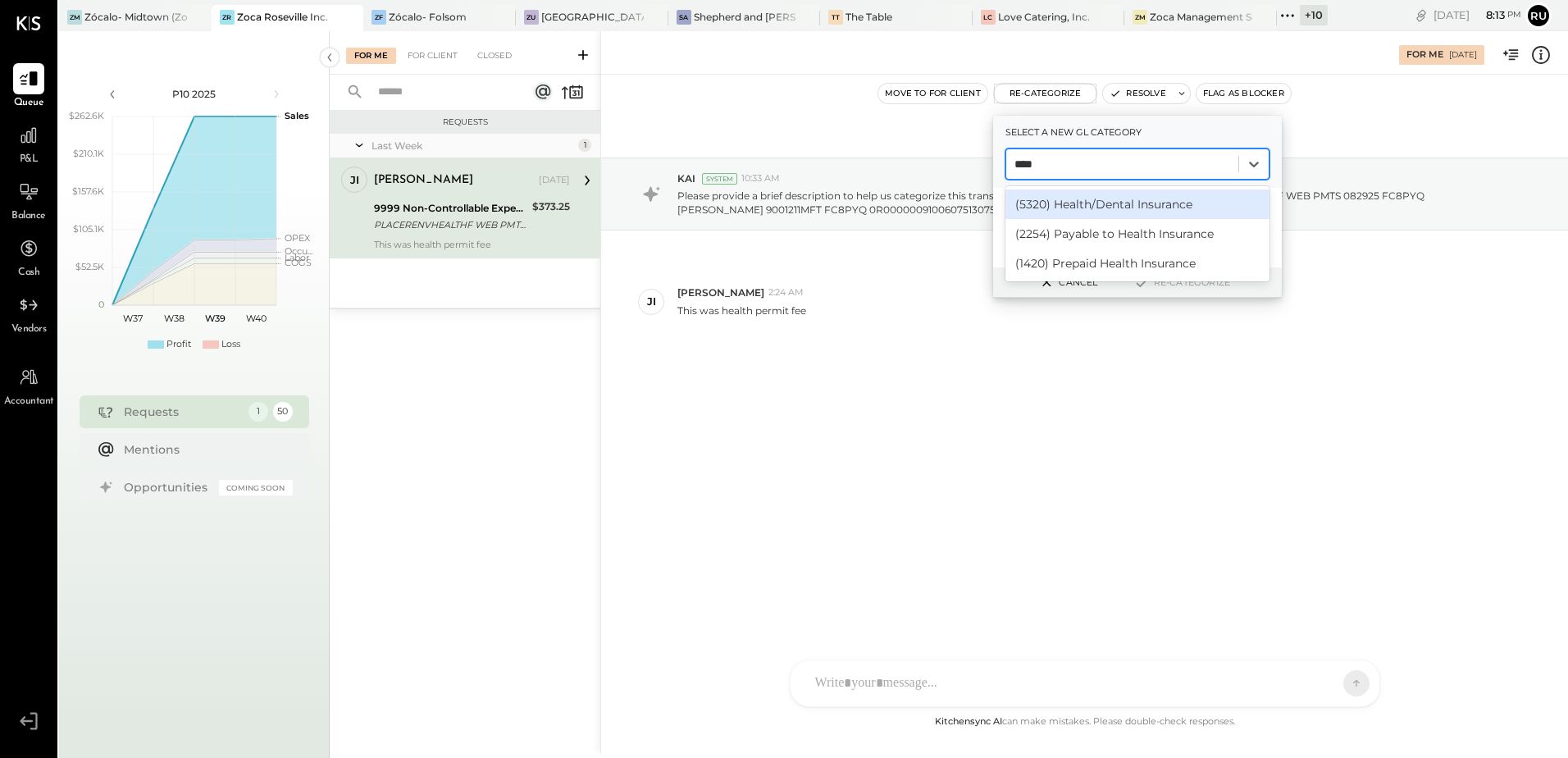
click at [1072, 203] on div "(5320) Health/Dental Insurance" at bounding box center [1138, 203] width 264 height 30
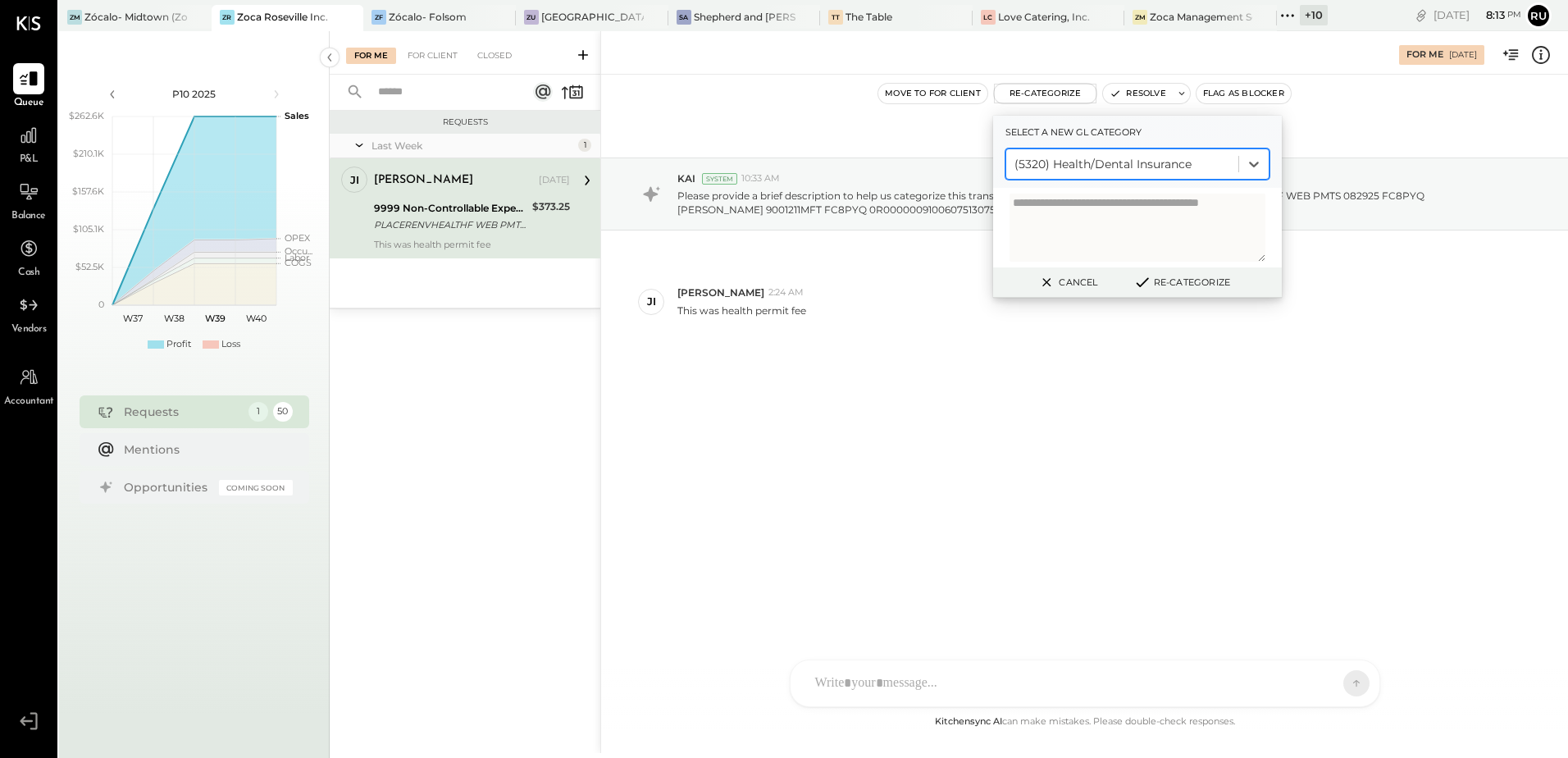
click at [1138, 157] on div at bounding box center [1122, 164] width 216 height 19
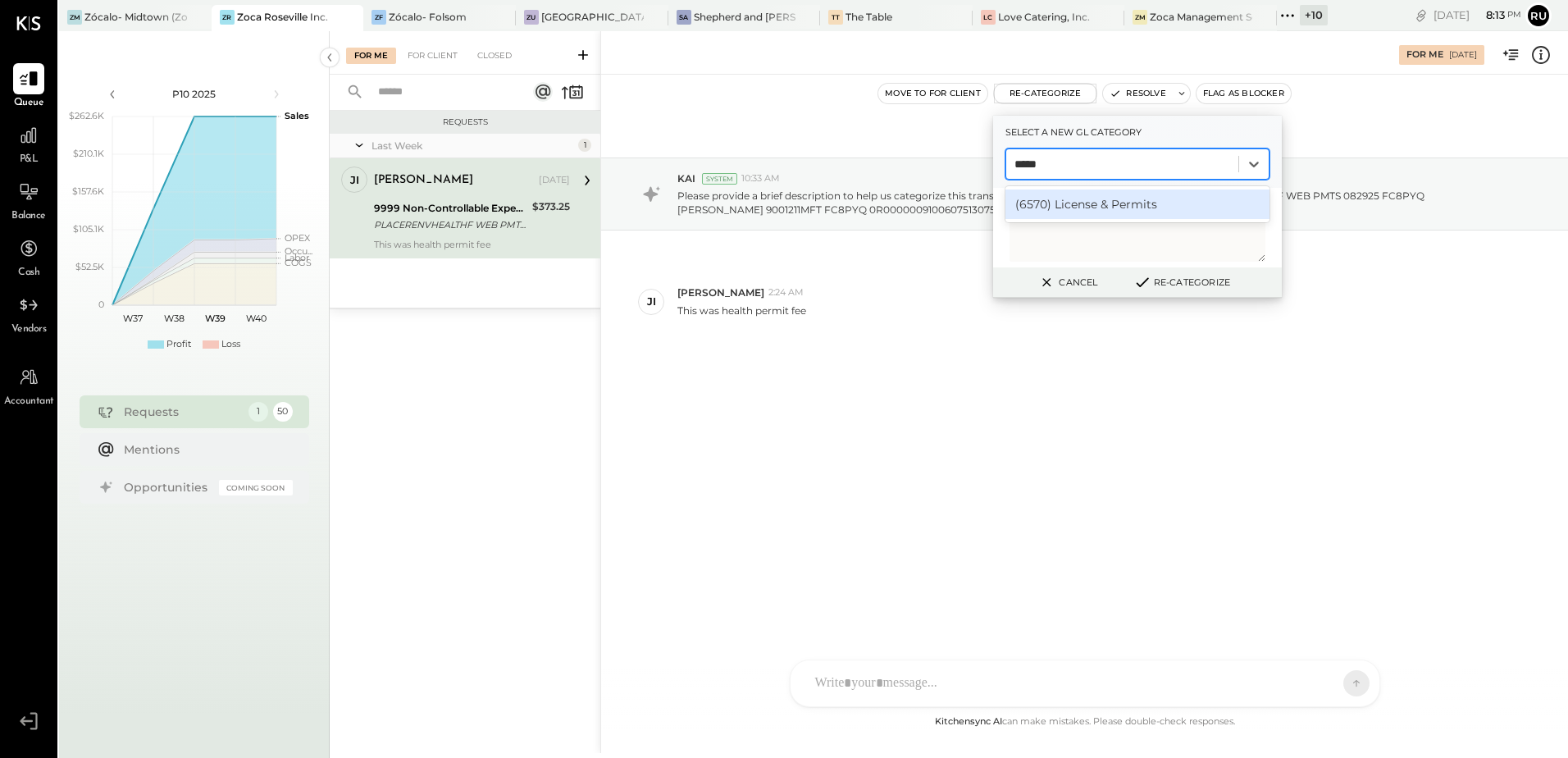
type input "******"
click at [1114, 205] on div "(6570) License & Permits" at bounding box center [1138, 203] width 264 height 30
click at [1088, 223] on textarea at bounding box center [1137, 228] width 256 height 68
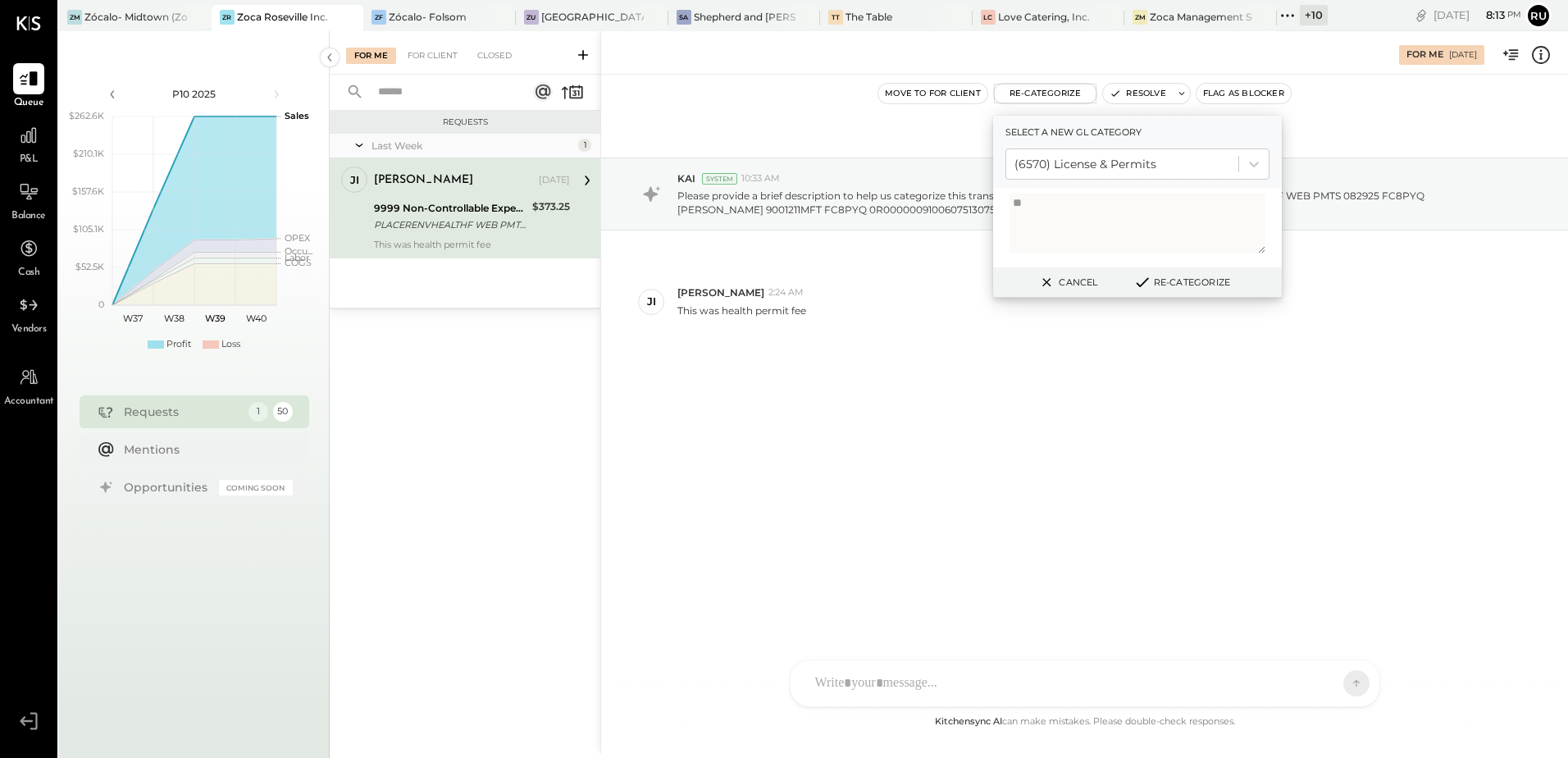
type textarea "*"
type textarea "**********"
click at [1176, 284] on button "Re-Categorize" at bounding box center [1181, 282] width 108 height 19
